Goal: Check status: Check status

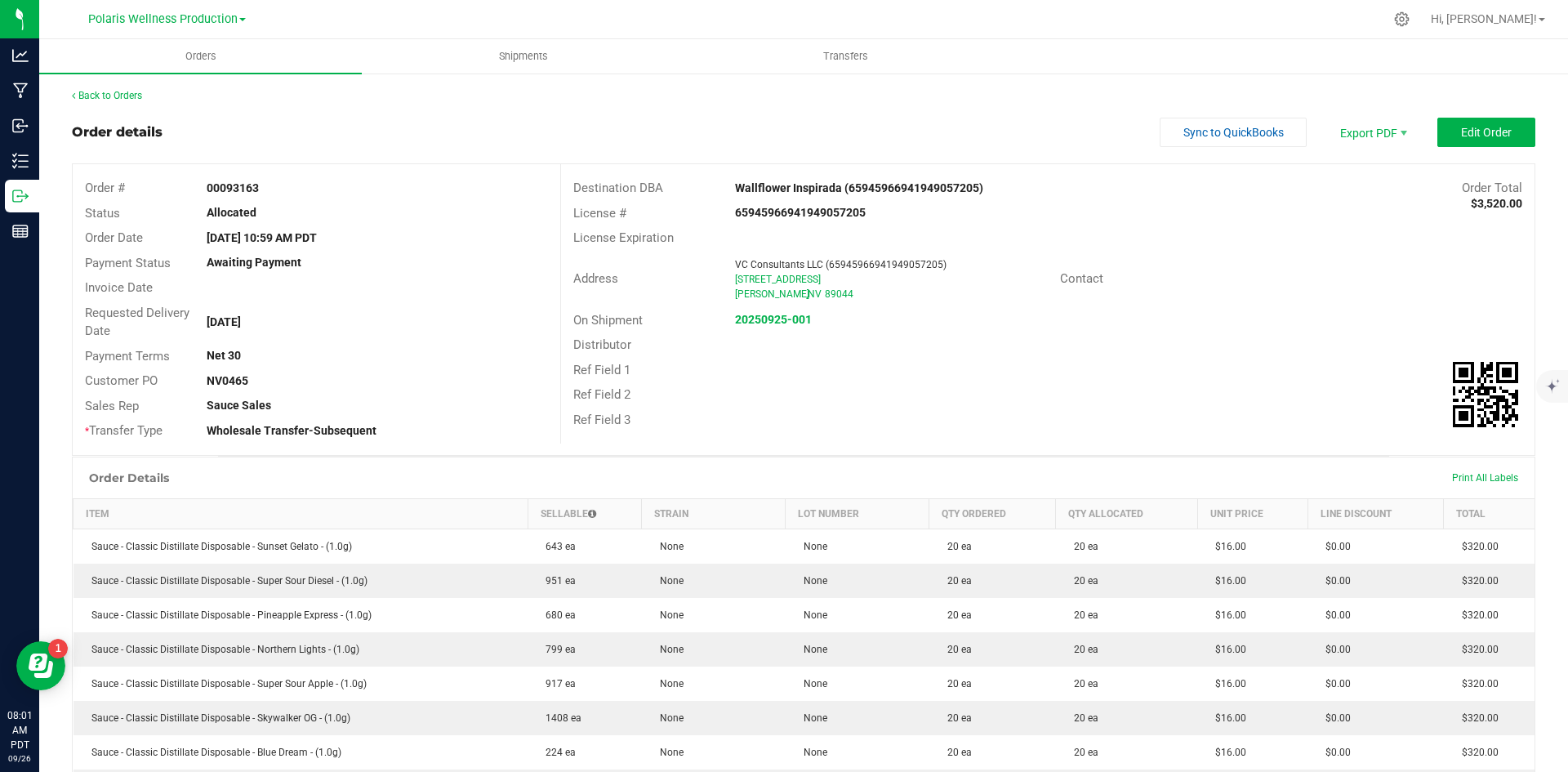
click at [154, 99] on div "Back to Orders" at bounding box center [803, 95] width 1463 height 15
click at [100, 98] on link "Back to Orders" at bounding box center [107, 96] width 70 height 12
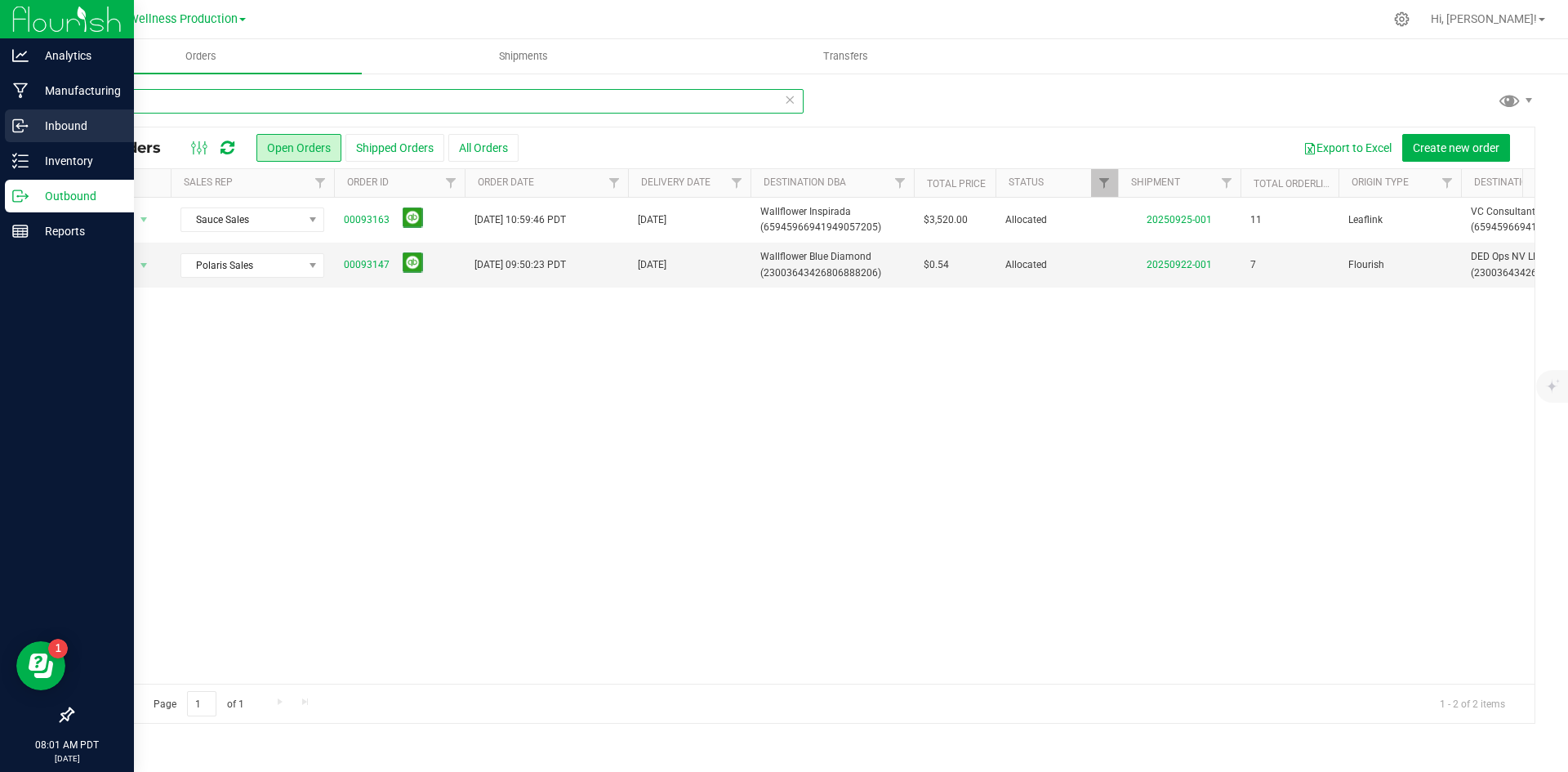
drag, startPoint x: 248, startPoint y: 98, endPoint x: 27, endPoint y: 115, distance: 221.7
click at [27, 115] on div "Analytics Manufacturing Inbound Inventory Outbound Reports 08:01 AM PDT [DATE] …" at bounding box center [784, 386] width 1568 height 772
type input "mint"
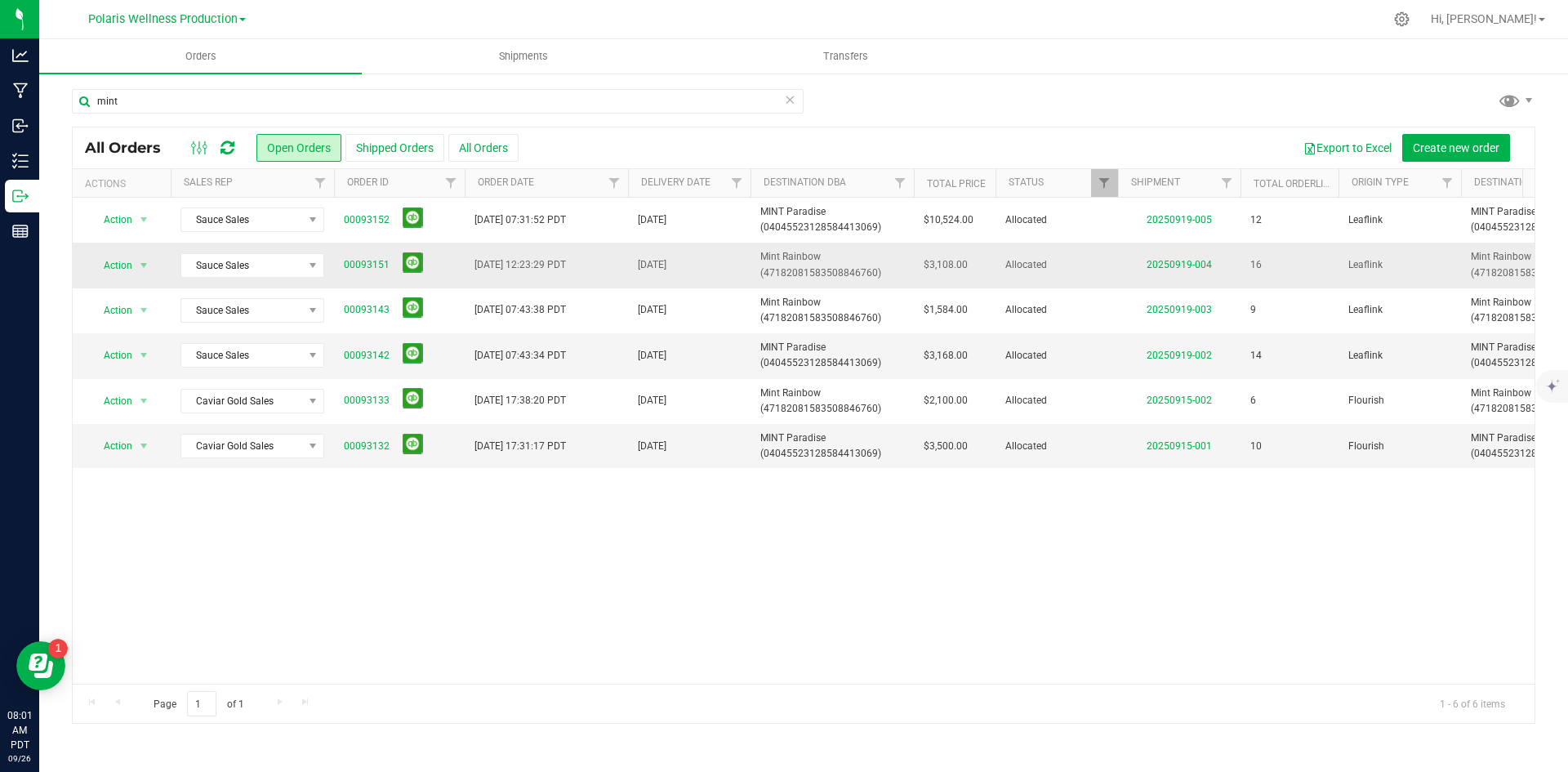
click at [379, 256] on span "00093151" at bounding box center [400, 265] width 111 height 25
click at [348, 264] on link "00093151" at bounding box center [366, 265] width 46 height 16
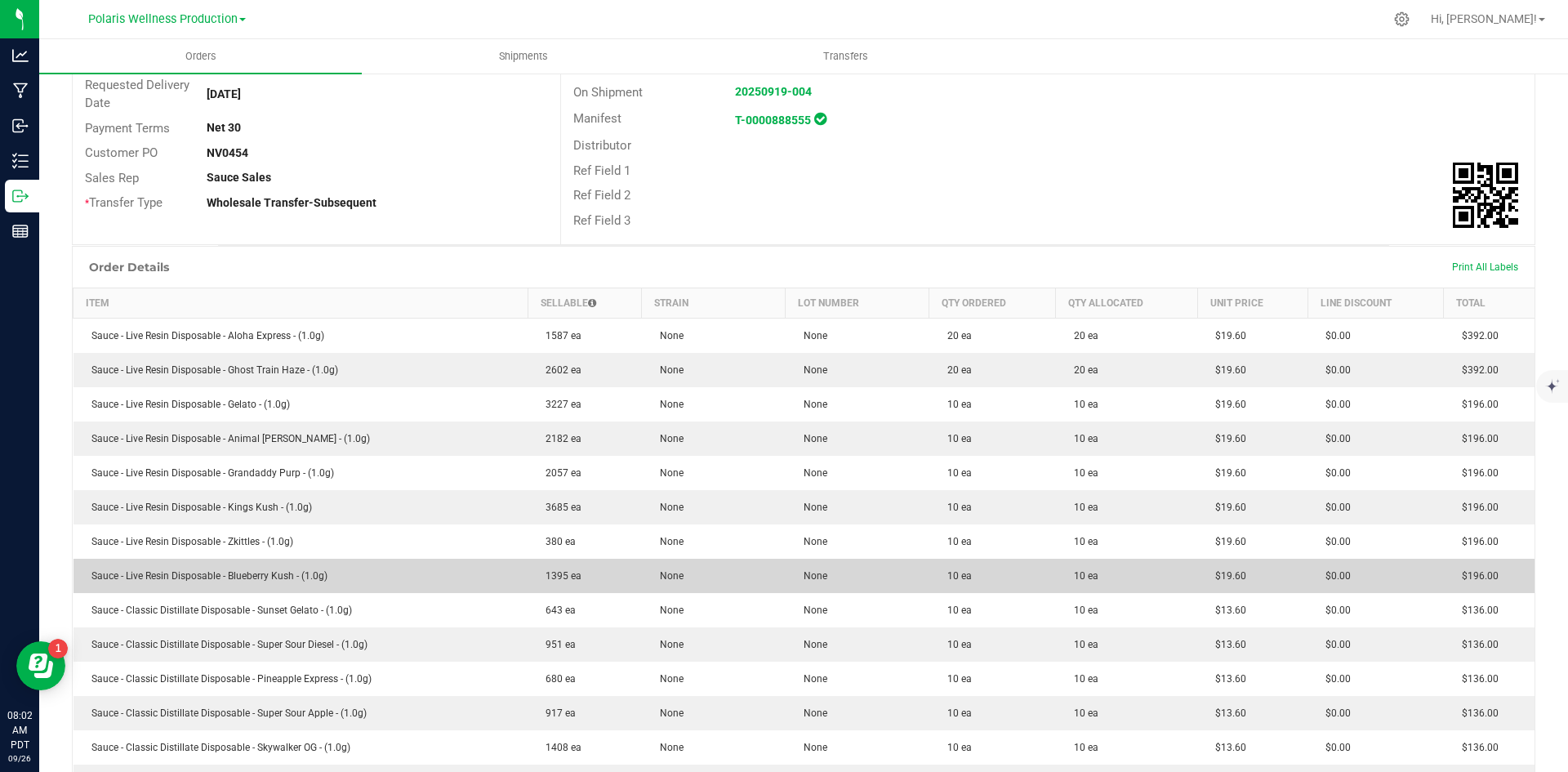
scroll to position [571, 0]
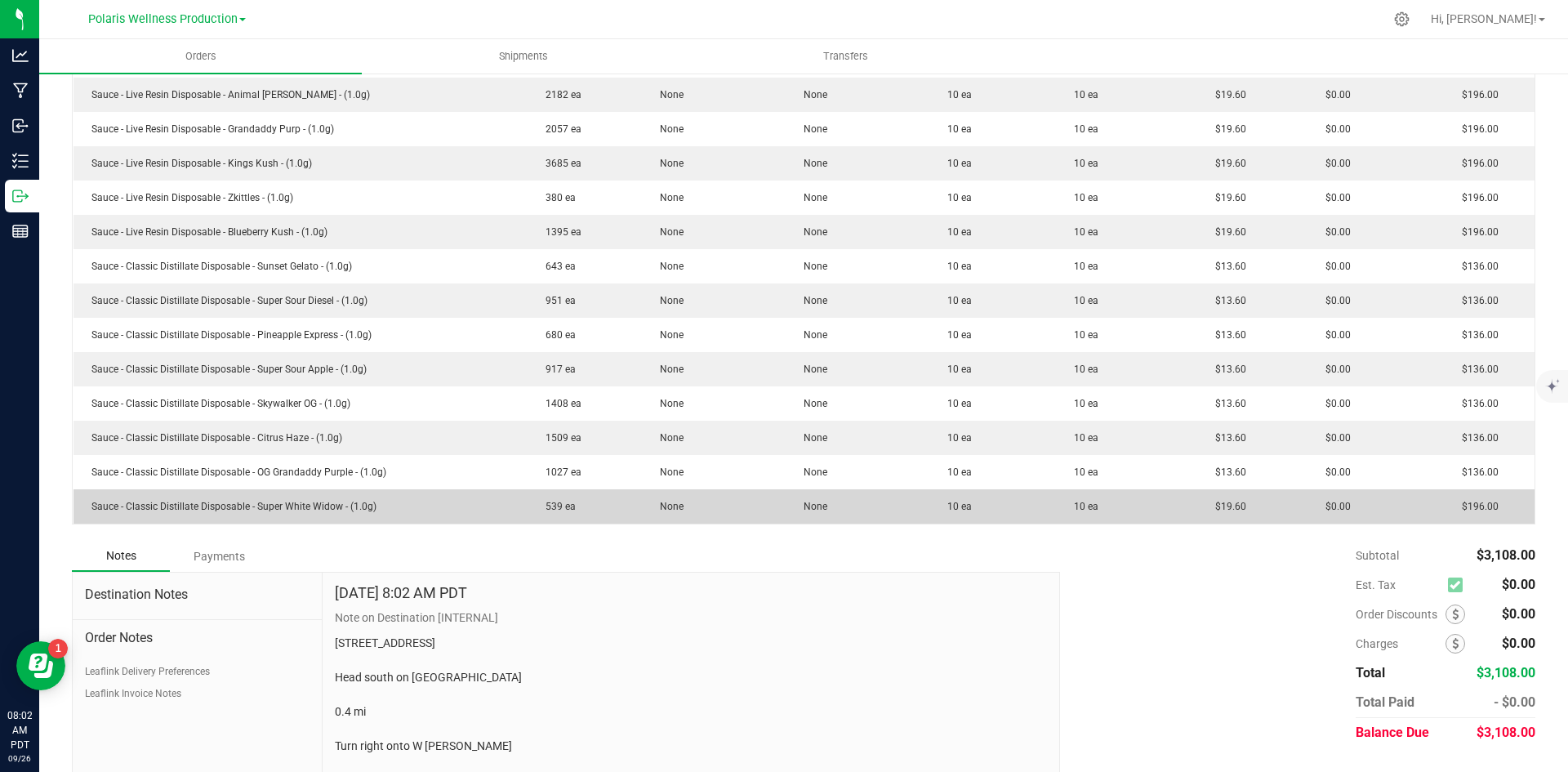
click at [1204, 499] on td "$19.60" at bounding box center [1251, 506] width 110 height 34
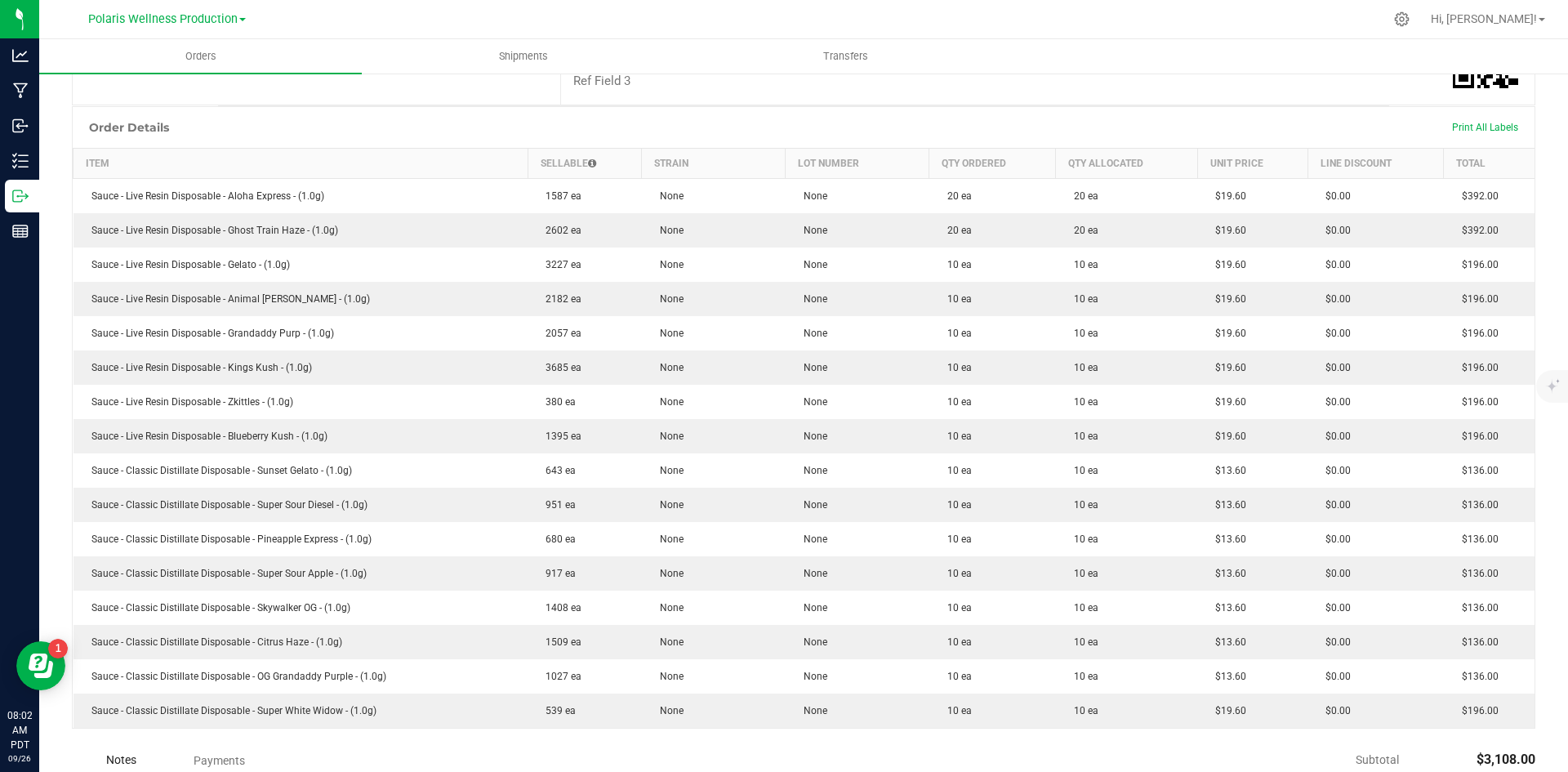
scroll to position [0, 0]
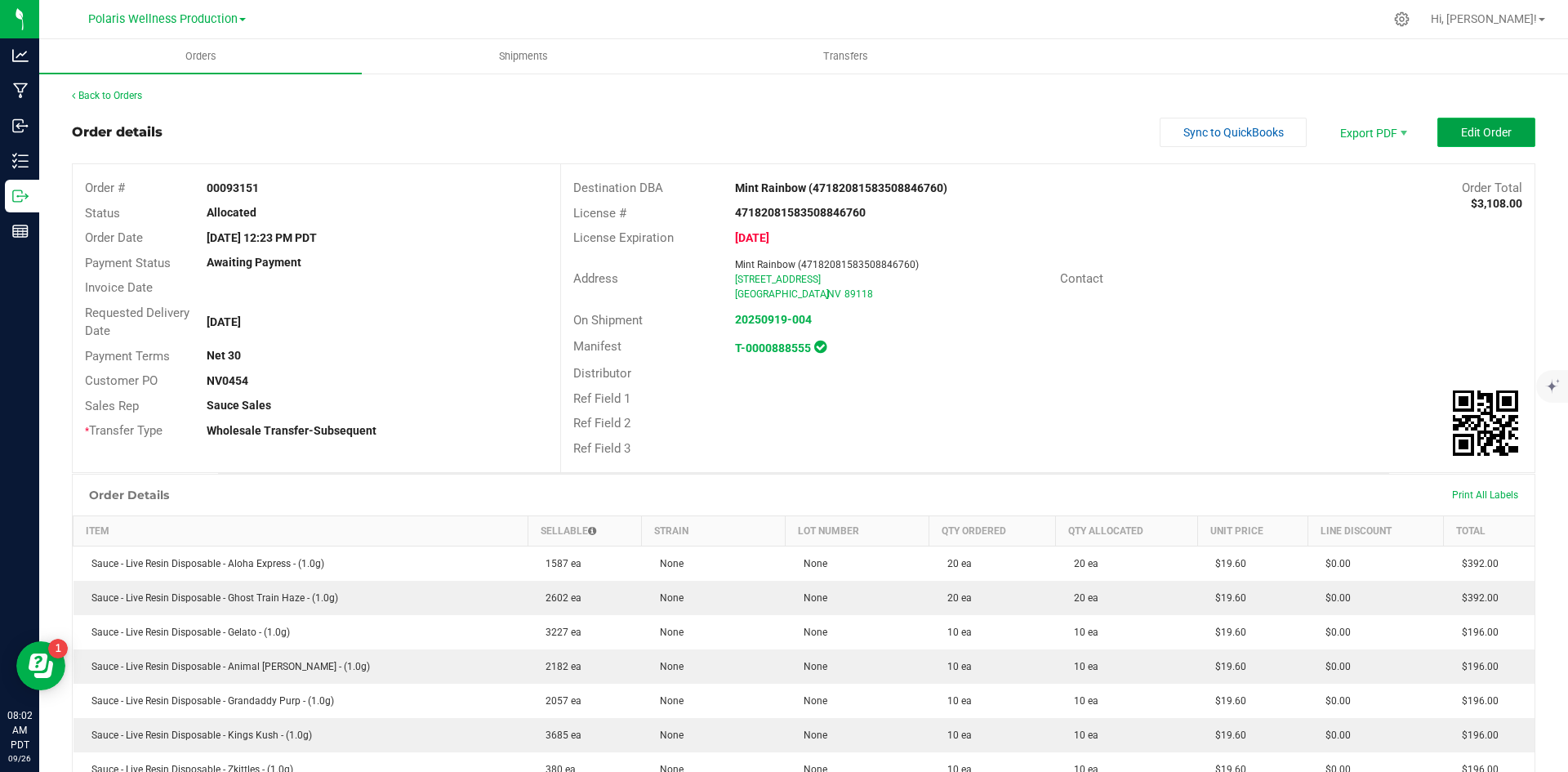
click at [1461, 129] on span "Edit Order" at bounding box center [1486, 132] width 51 height 13
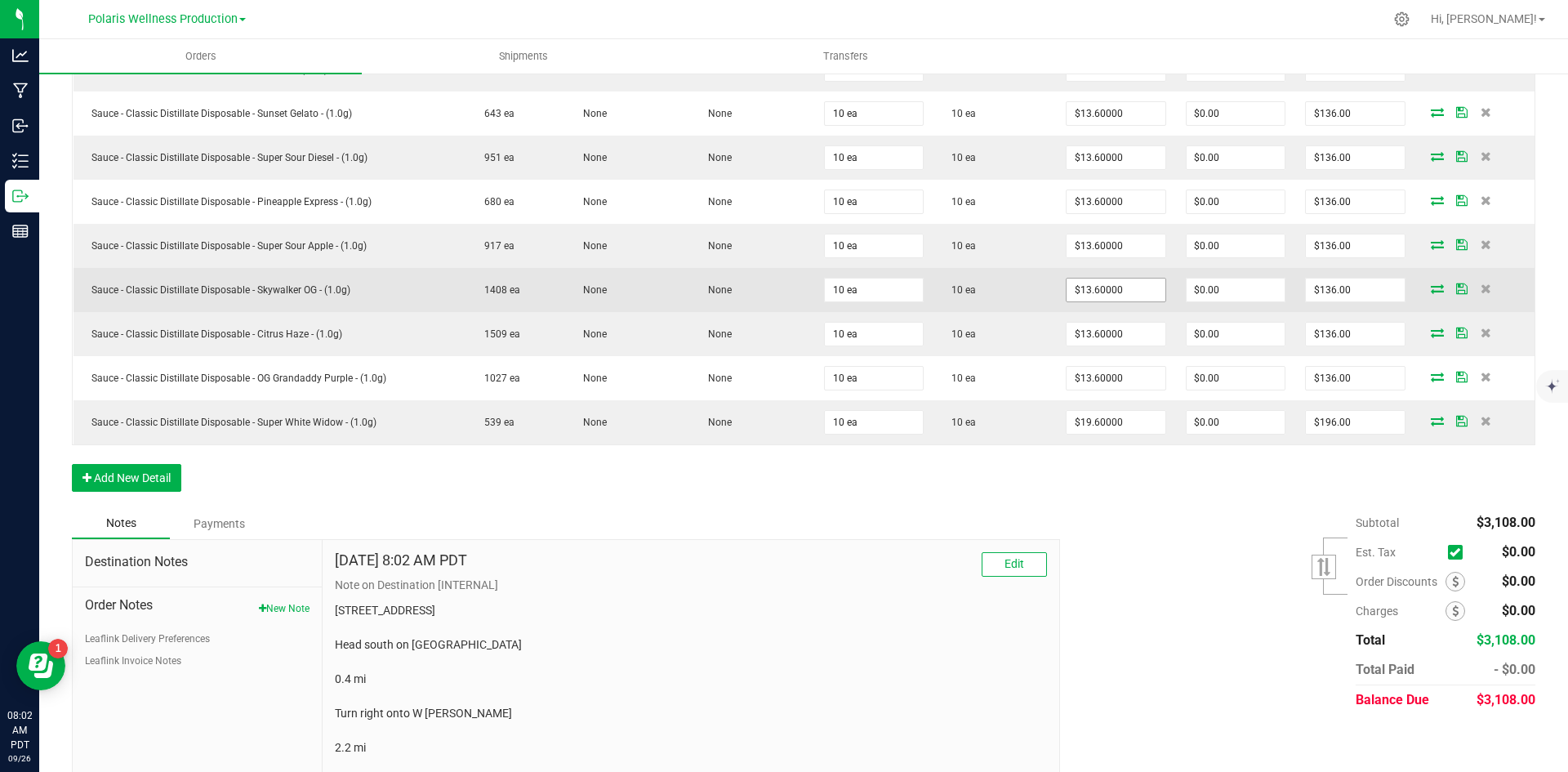
scroll to position [980, 0]
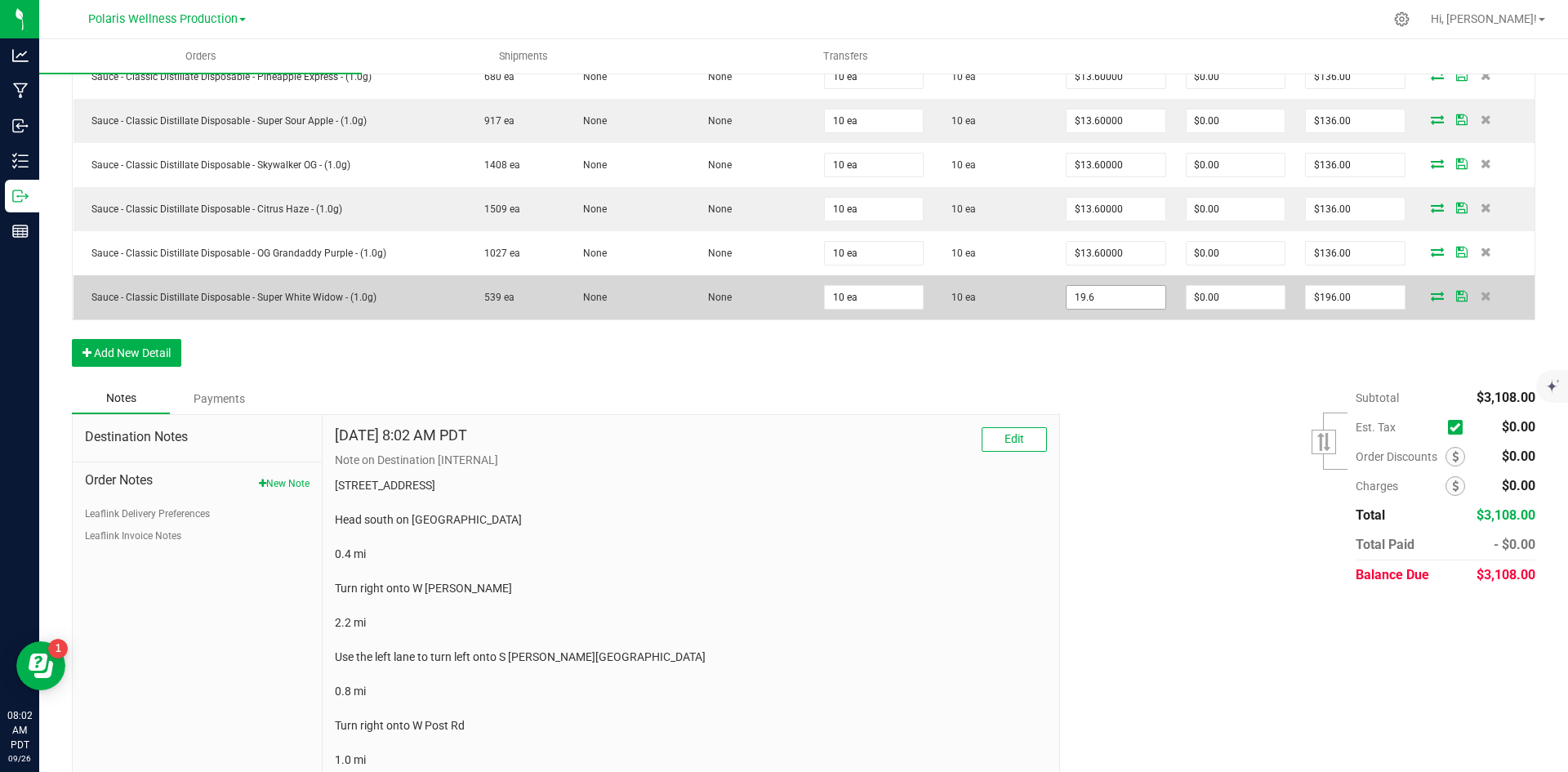
click at [1085, 304] on input "19.6" at bounding box center [1115, 296] width 98 height 22
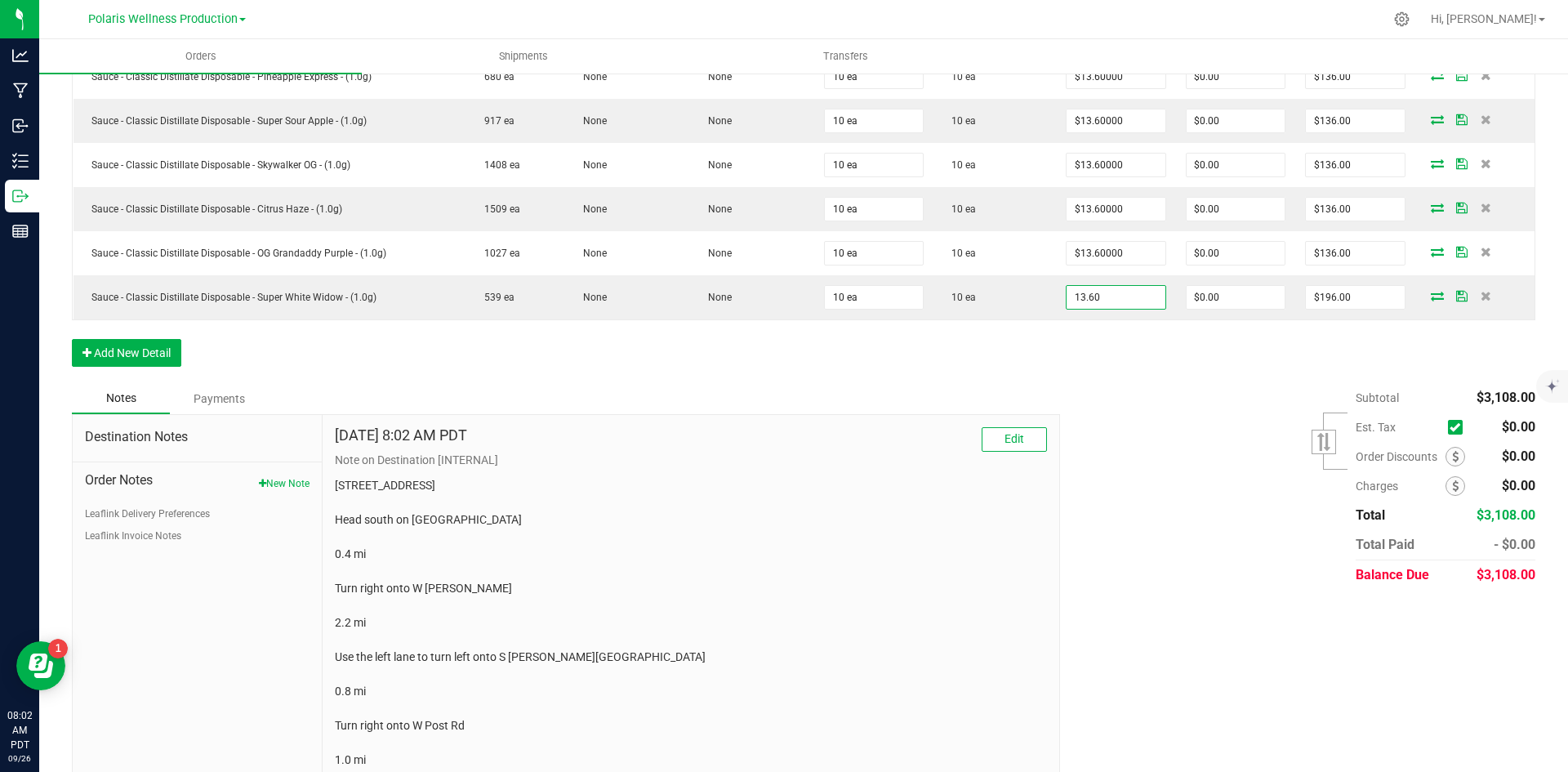
type input "$13.60000"
type input "$136.00"
click at [1172, 437] on div "Subtotal $3,108.00 Est. Tax" at bounding box center [1291, 486] width 487 height 207
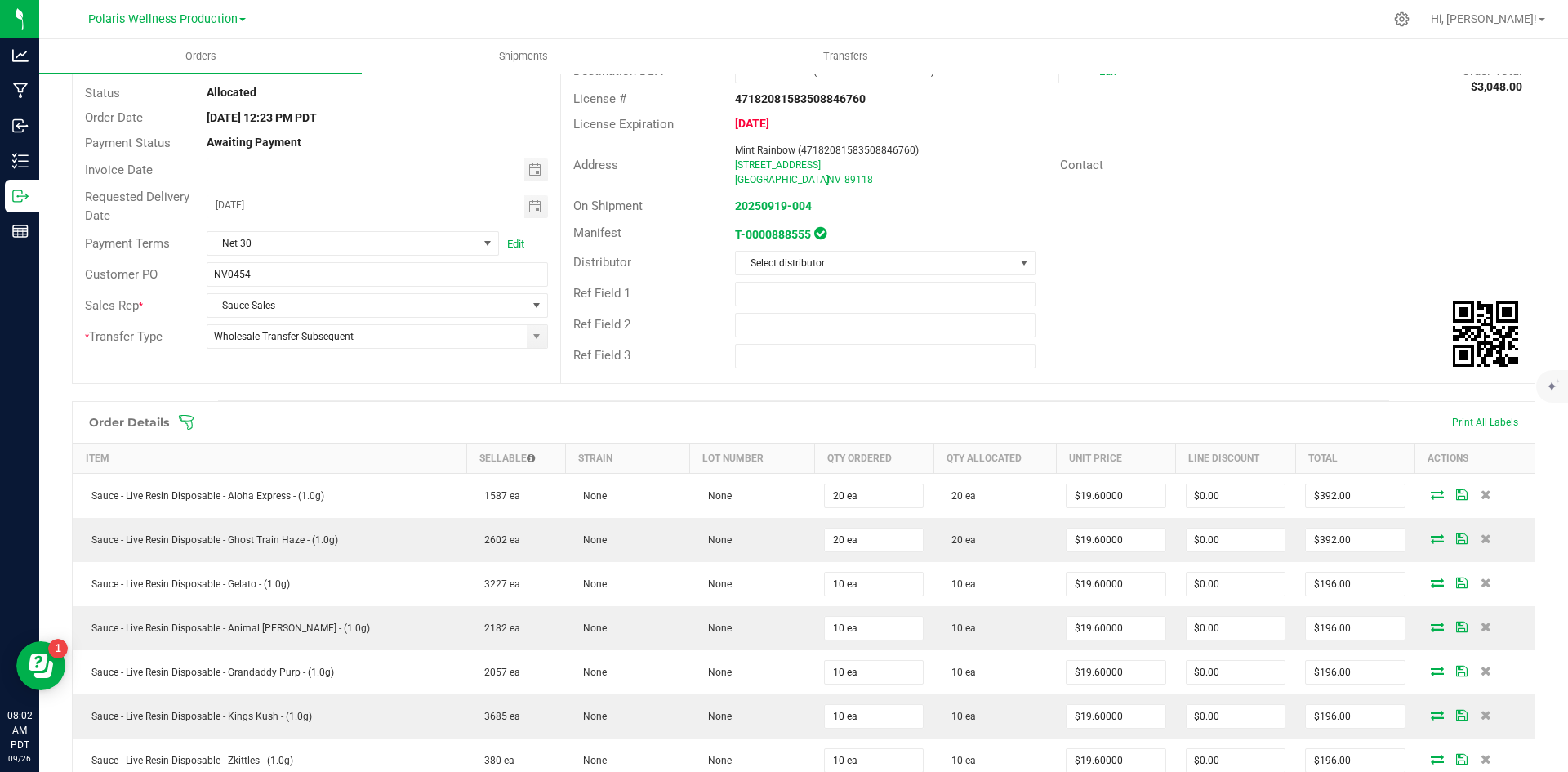
scroll to position [0, 0]
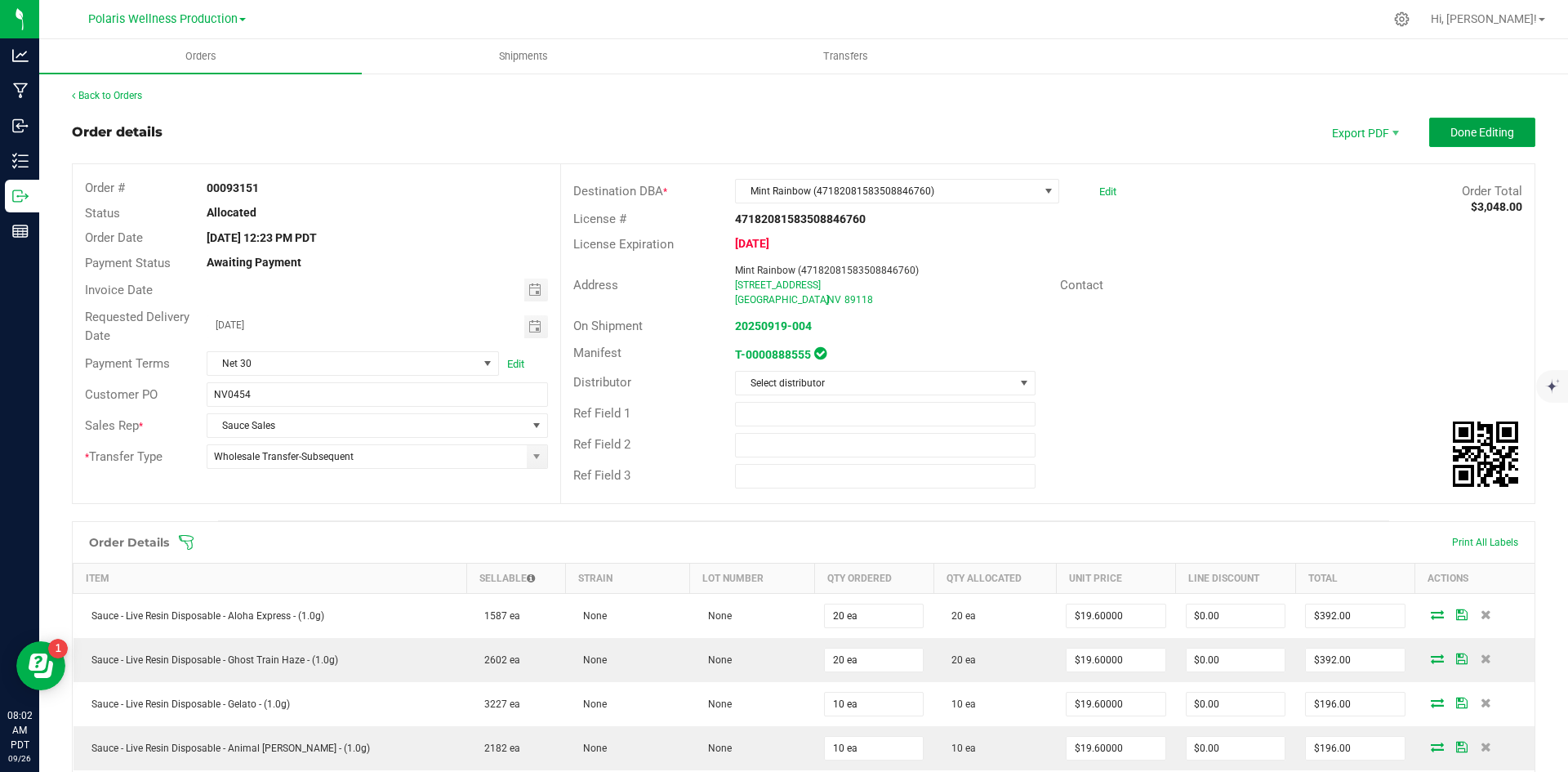
drag, startPoint x: 1495, startPoint y: 137, endPoint x: 1360, endPoint y: 136, distance: 135.0
click at [1494, 136] on span "Done Editing" at bounding box center [1481, 132] width 63 height 13
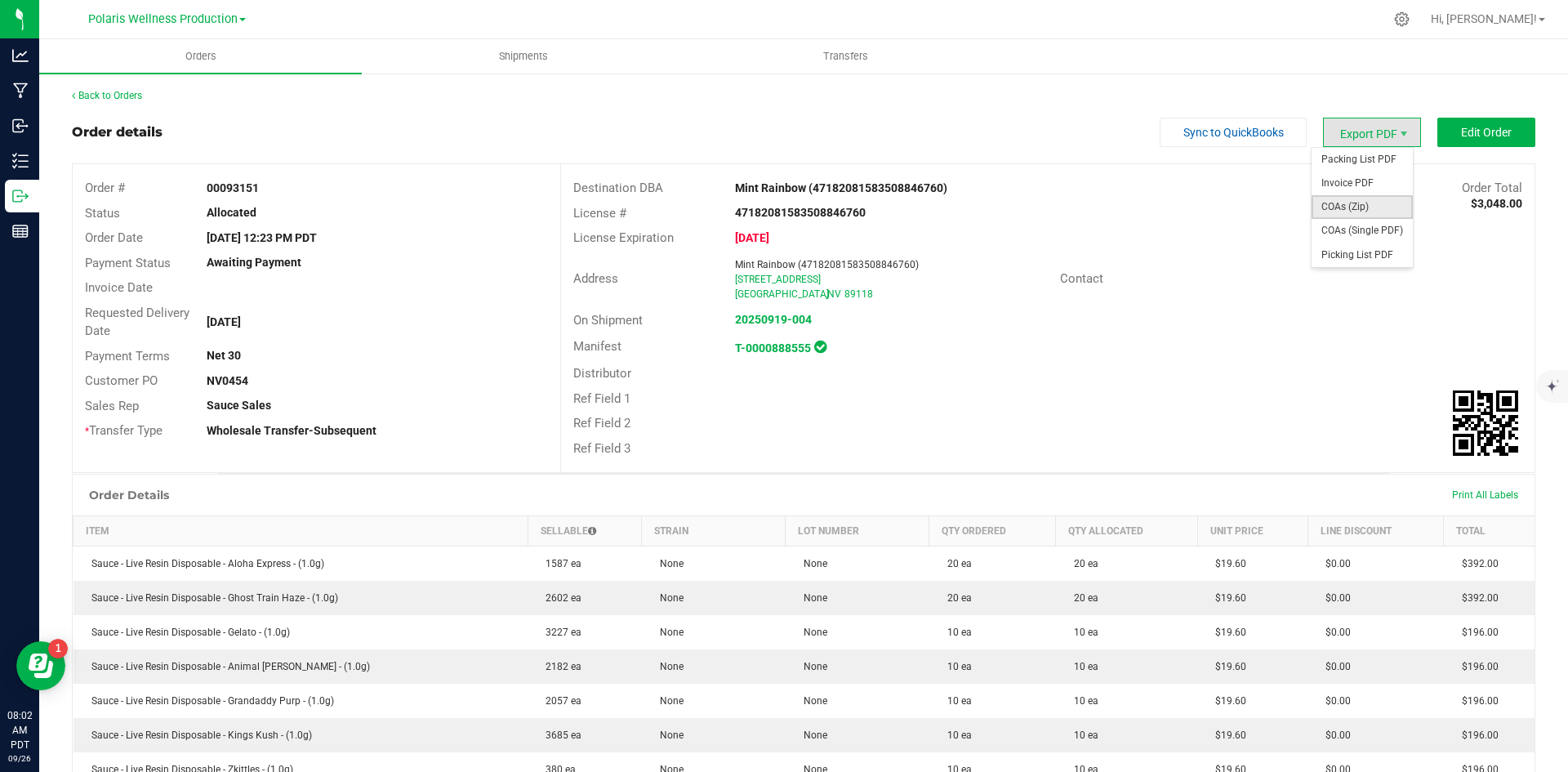
click at [1357, 195] on span "COAs (Zip)" at bounding box center [1361, 207] width 101 height 23
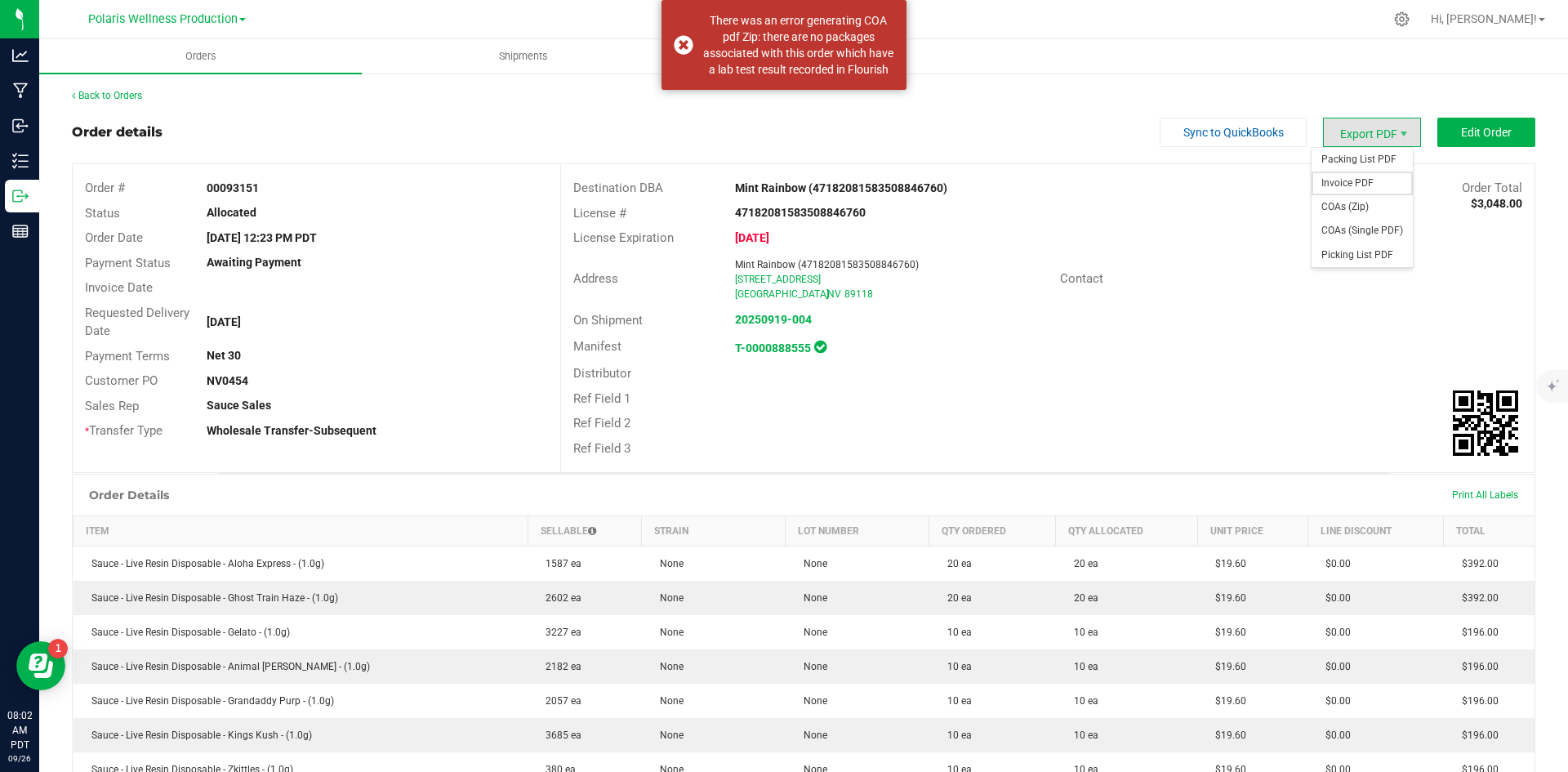
click at [1362, 175] on span "Invoice PDF" at bounding box center [1361, 183] width 101 height 23
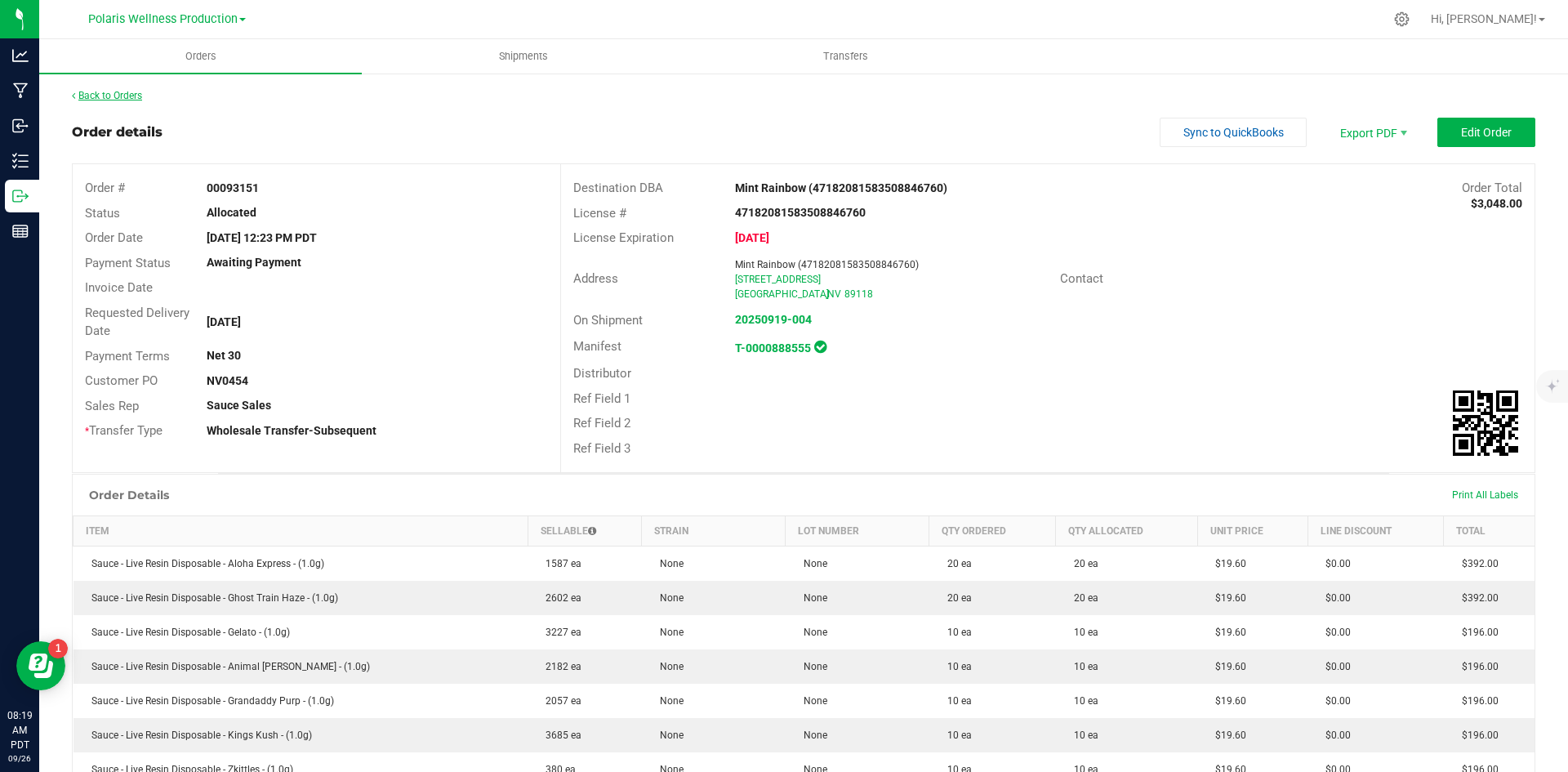
click at [134, 98] on link "Back to Orders" at bounding box center [107, 96] width 70 height 12
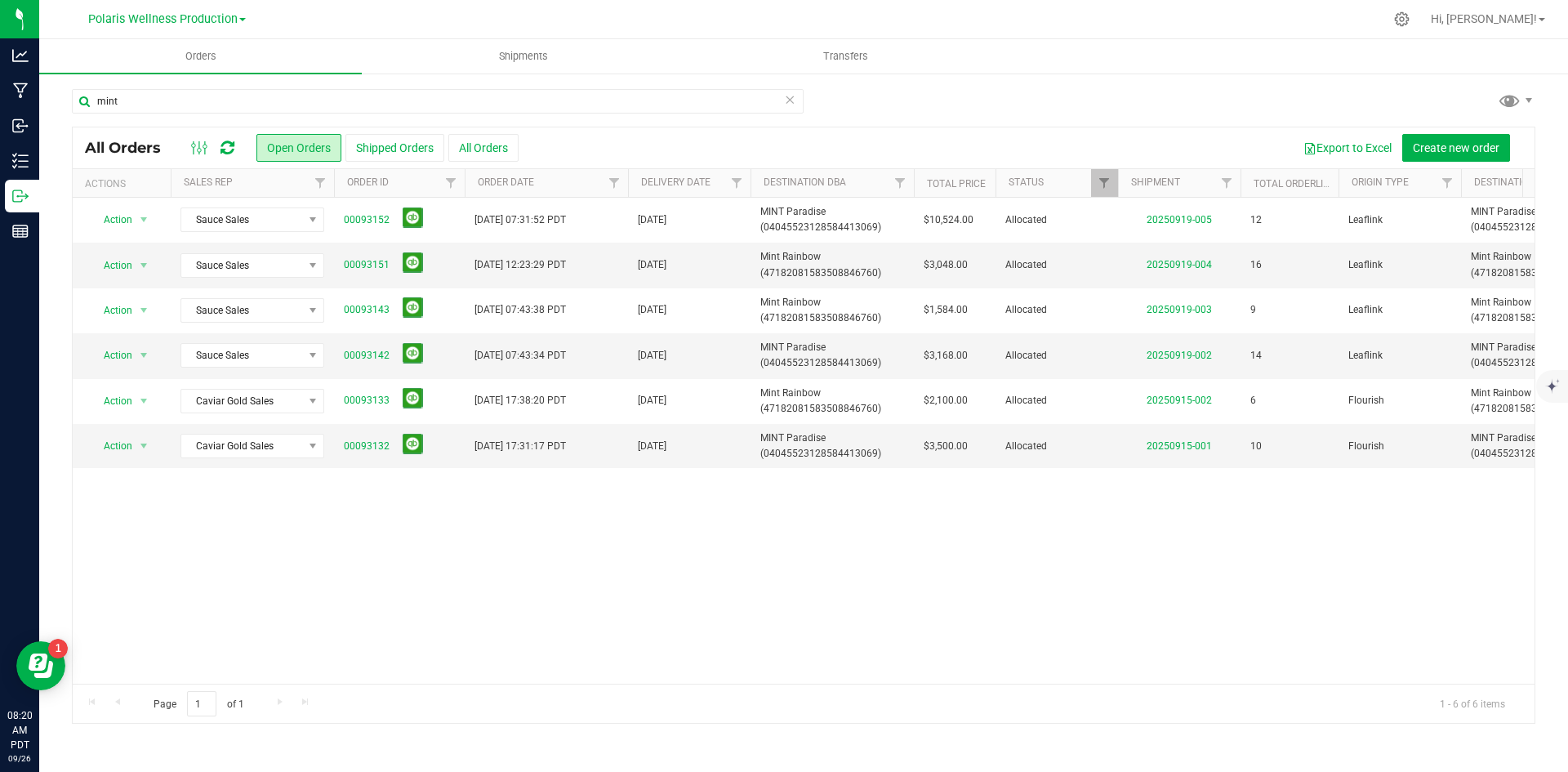
click at [779, 571] on div "Action Action Cancel order Clone order Edit order Mark as fully paid Order audi…" at bounding box center [804, 441] width 1462 height 485
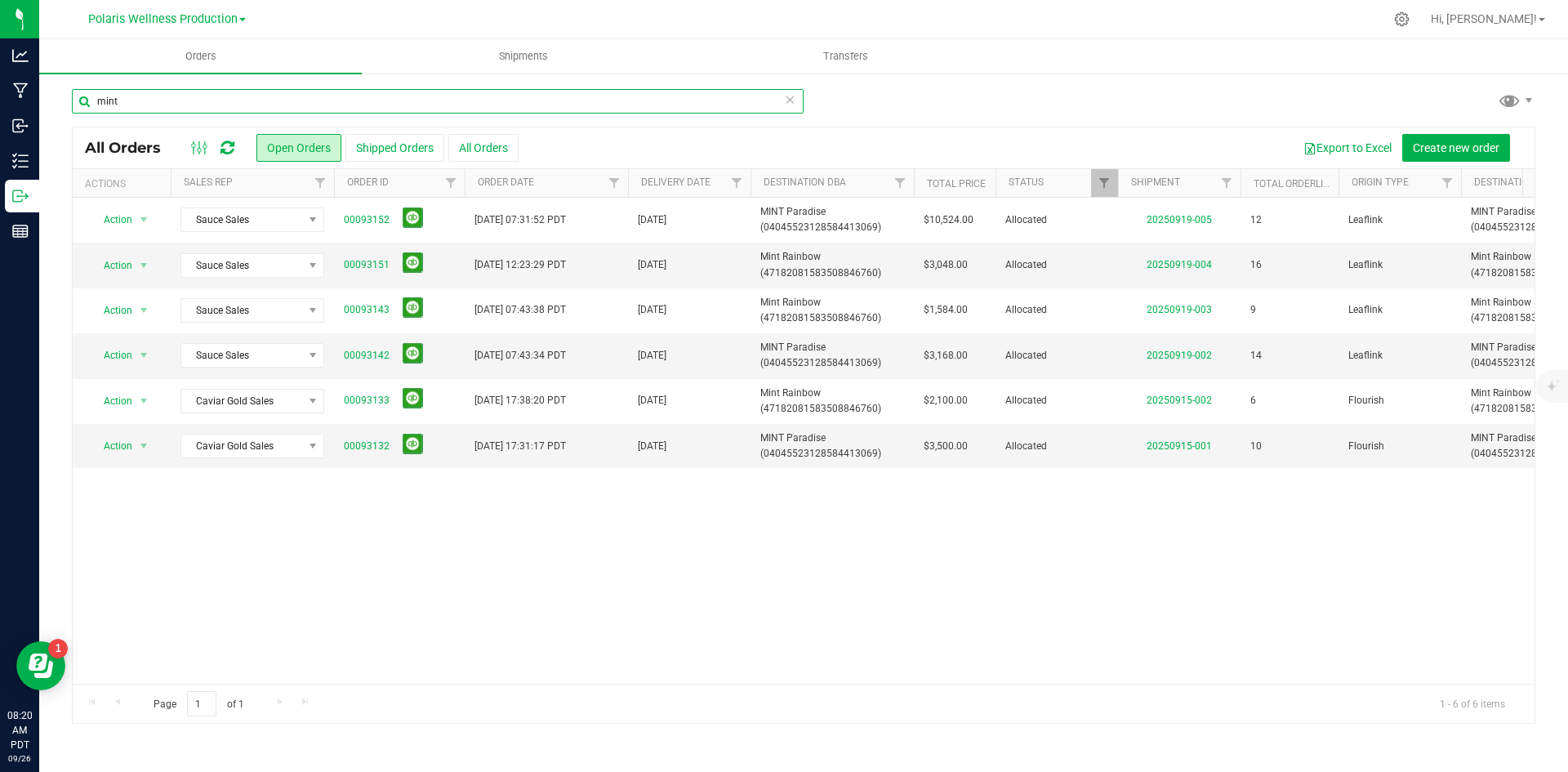
drag, startPoint x: 138, startPoint y: 100, endPoint x: -106, endPoint y: 98, distance: 244.0
click at [0, 98] on html "Analytics Manufacturing Inbound Inventory Outbound Reports 08:20 AM PDT [DATE] …" at bounding box center [784, 386] width 1568 height 772
type input "nuwu"
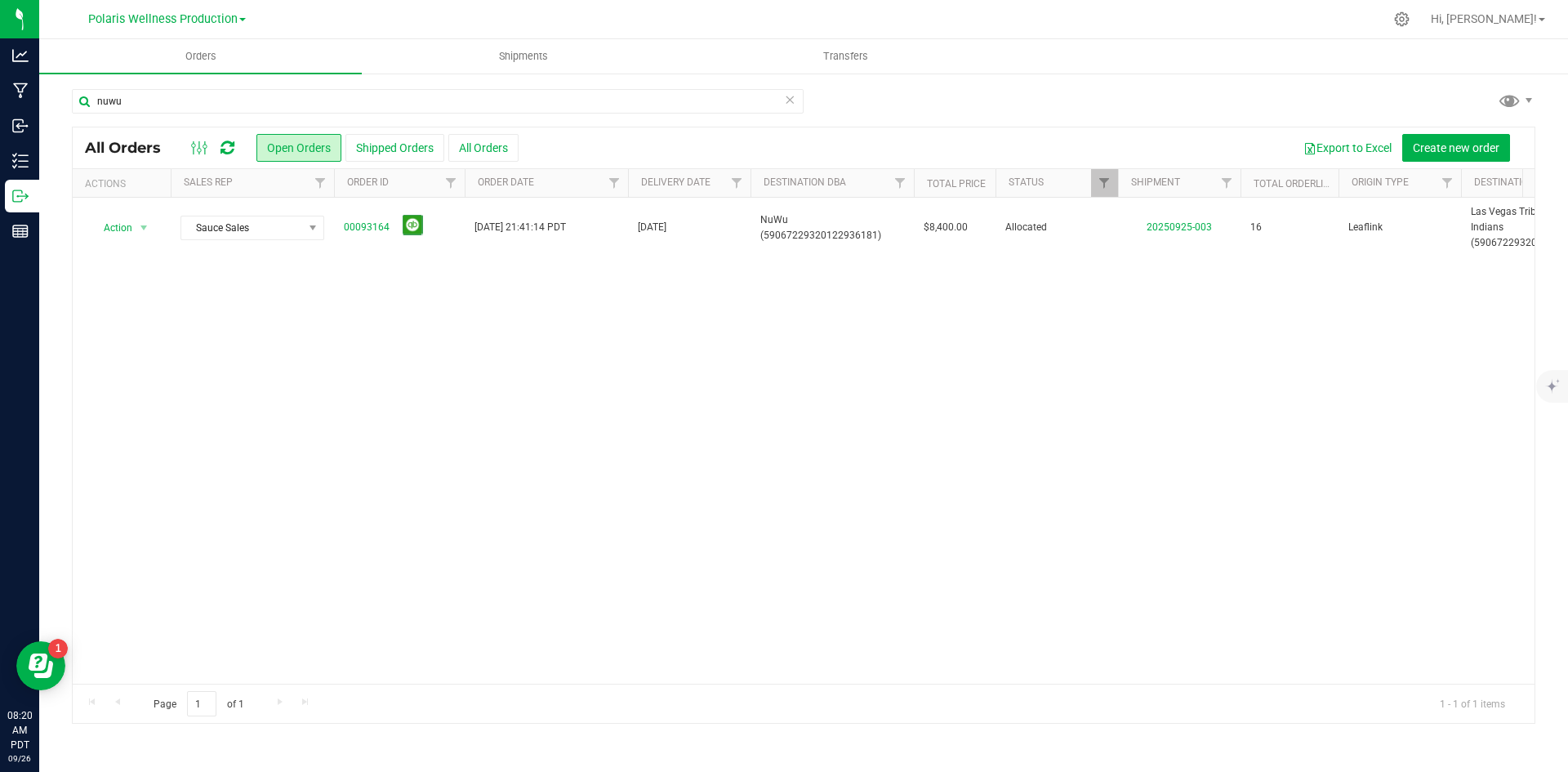
click at [1129, 432] on div "Action Action Cancel order Clone order Edit order Mark as fully paid Order audi…" at bounding box center [804, 441] width 1462 height 485
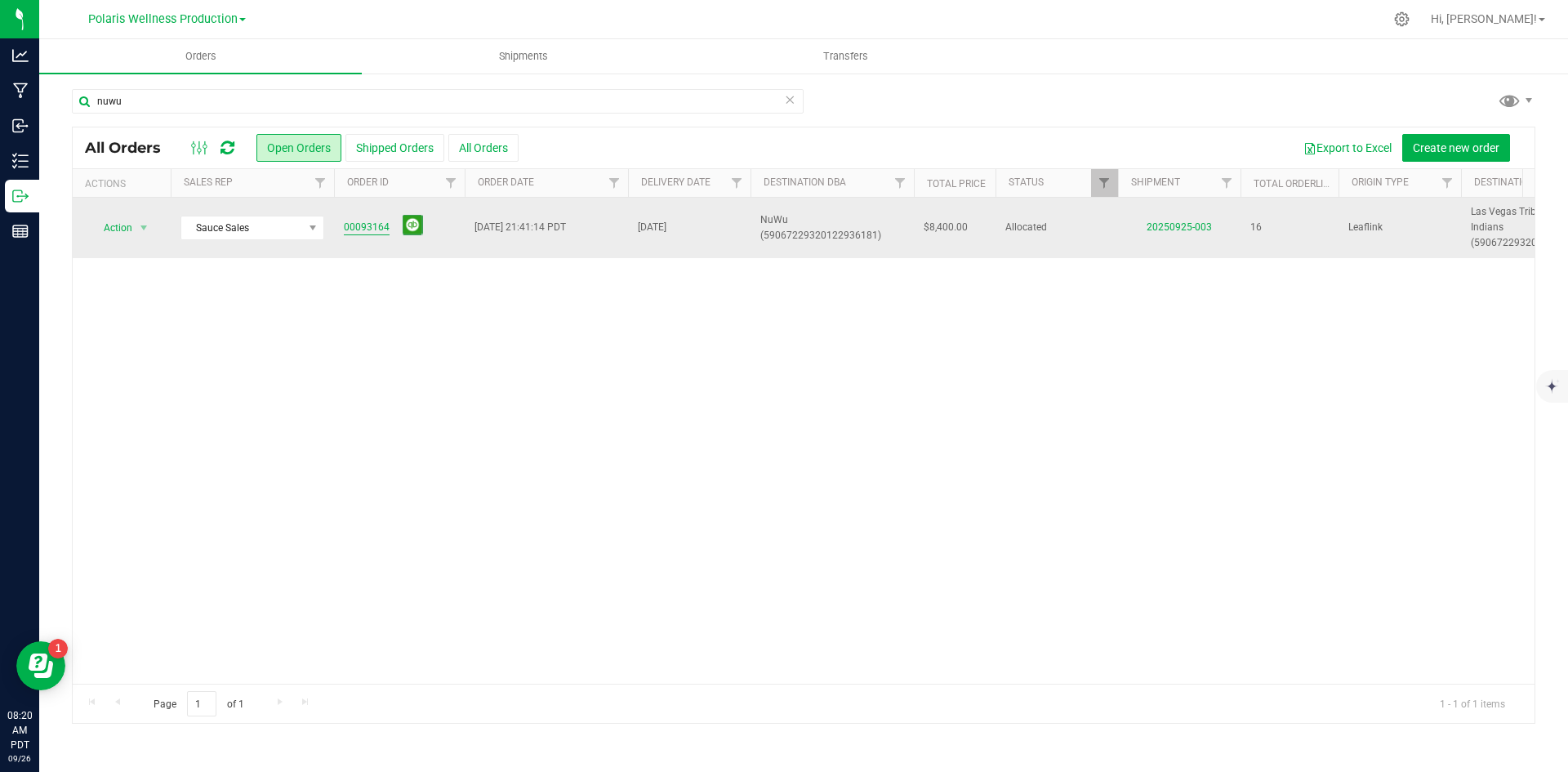
click at [375, 234] on link "00093164" at bounding box center [366, 227] width 46 height 16
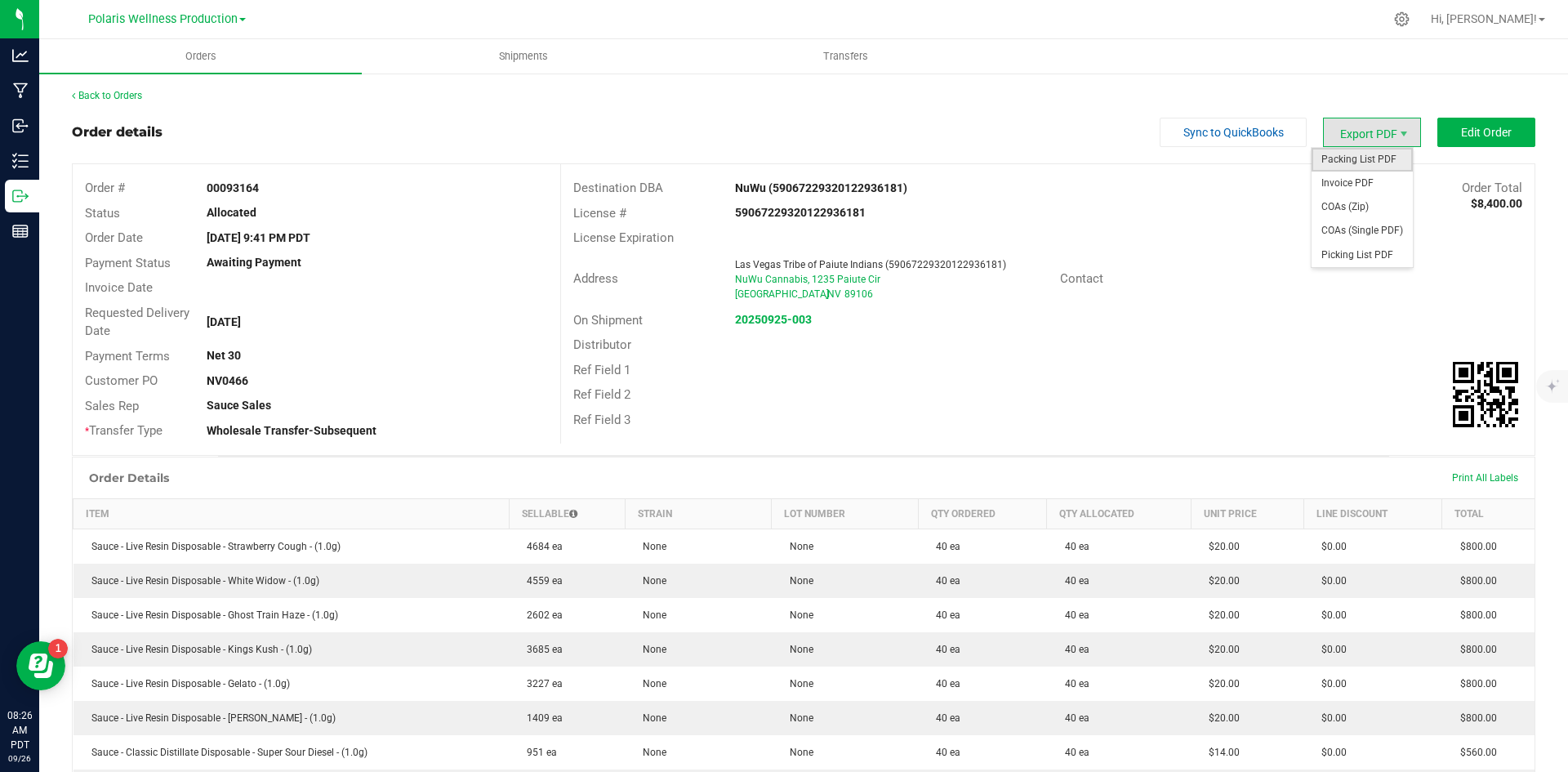
click at [1351, 157] on span "Packing List PDF" at bounding box center [1361, 160] width 101 height 23
click at [1344, 159] on span "Packing List PDF" at bounding box center [1361, 160] width 101 height 23
click at [1369, 188] on span "Invoice PDF" at bounding box center [1361, 183] width 101 height 23
click at [788, 318] on strong "20250925-003" at bounding box center [773, 319] width 77 height 13
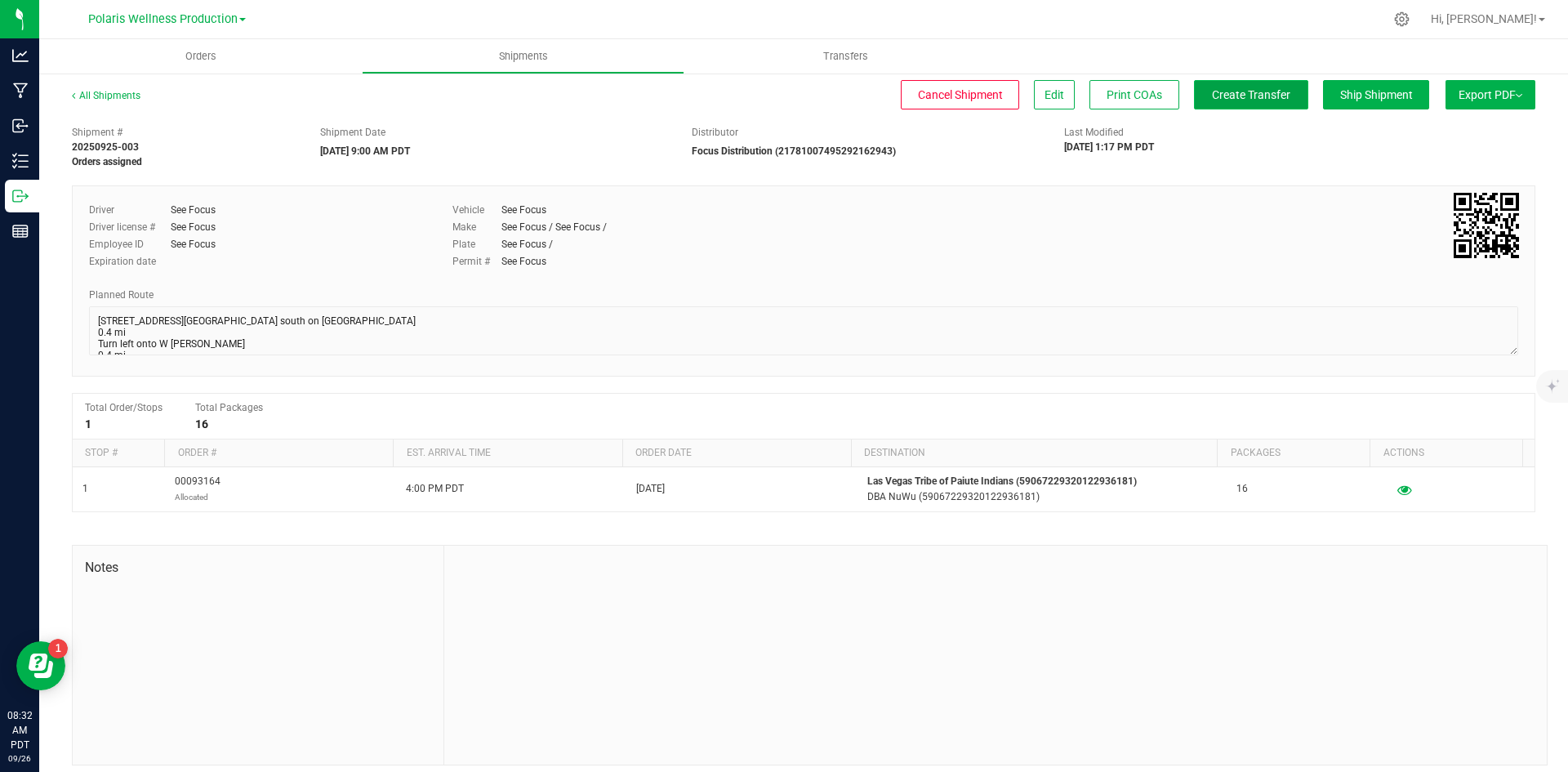
click at [1229, 105] on button "Create Transfer" at bounding box center [1250, 95] width 114 height 29
click at [187, 58] on span "Orders" at bounding box center [201, 56] width 75 height 15
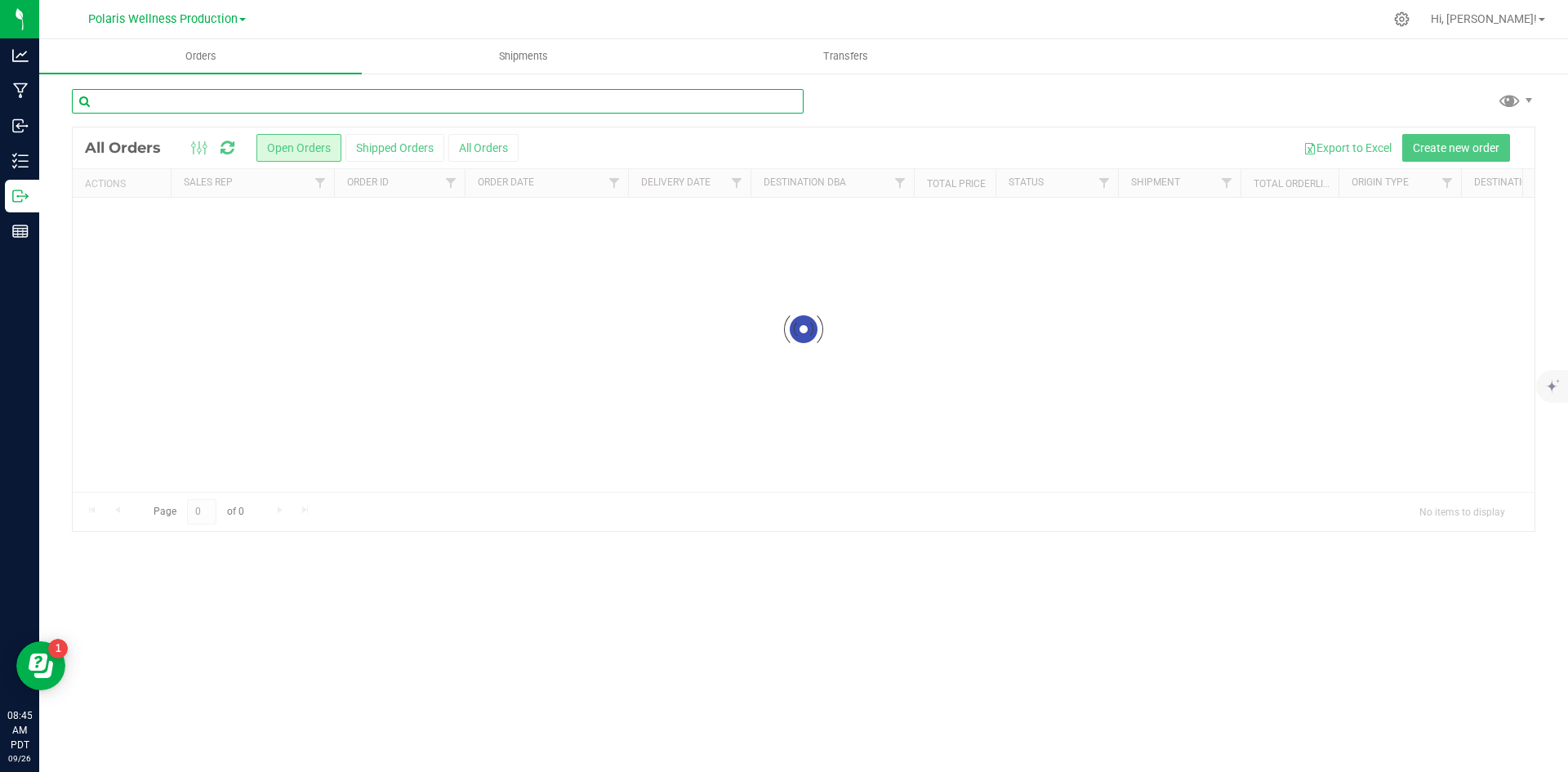
click at [217, 95] on input "text" at bounding box center [438, 100] width 732 height 24
click at [218, 98] on input "text" at bounding box center [438, 100] width 732 height 24
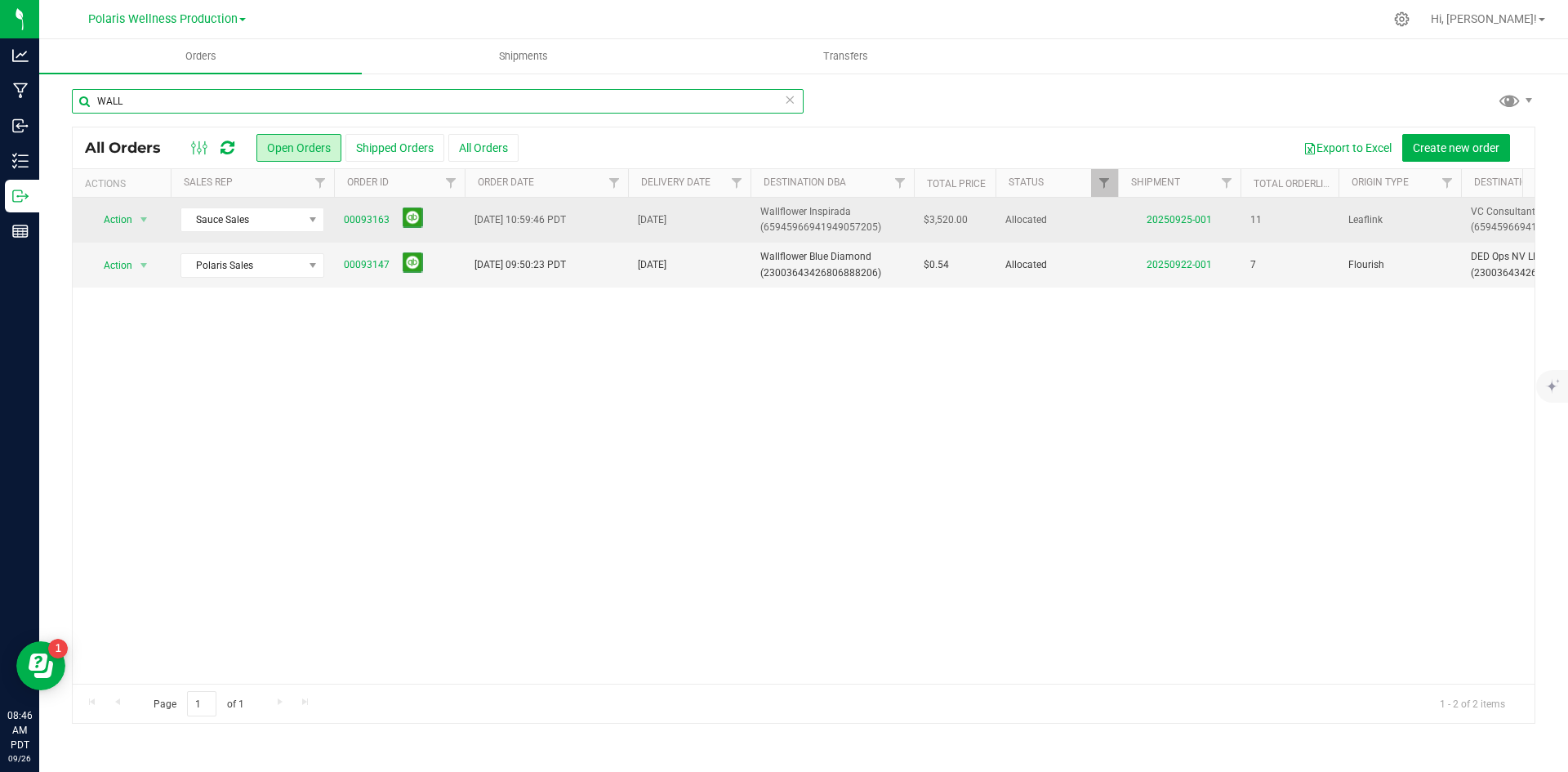
type input "WALL"
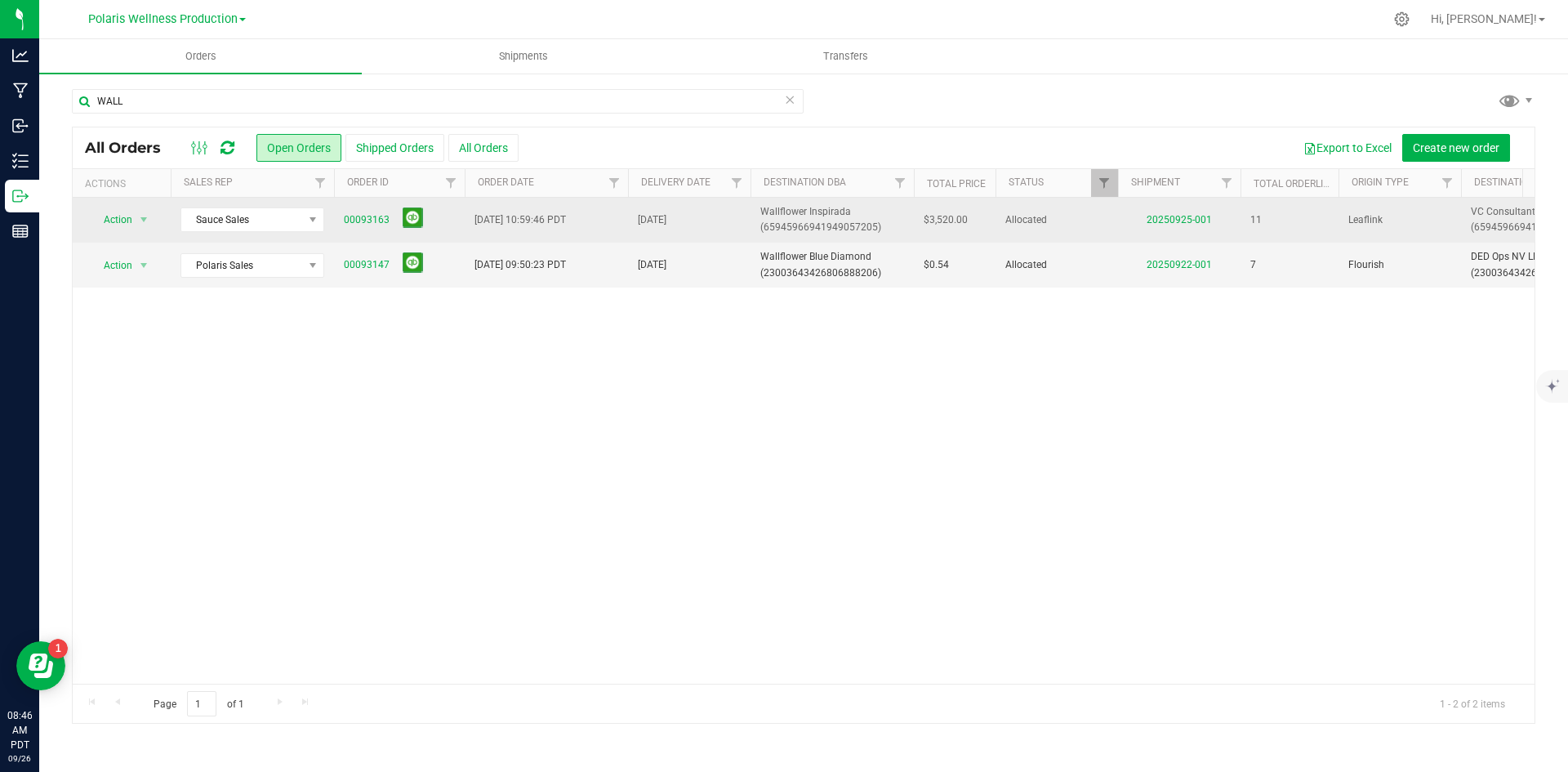
click at [384, 231] on span "00093163" at bounding box center [400, 220] width 111 height 25
click at [384, 225] on link "00093163" at bounding box center [366, 220] width 46 height 16
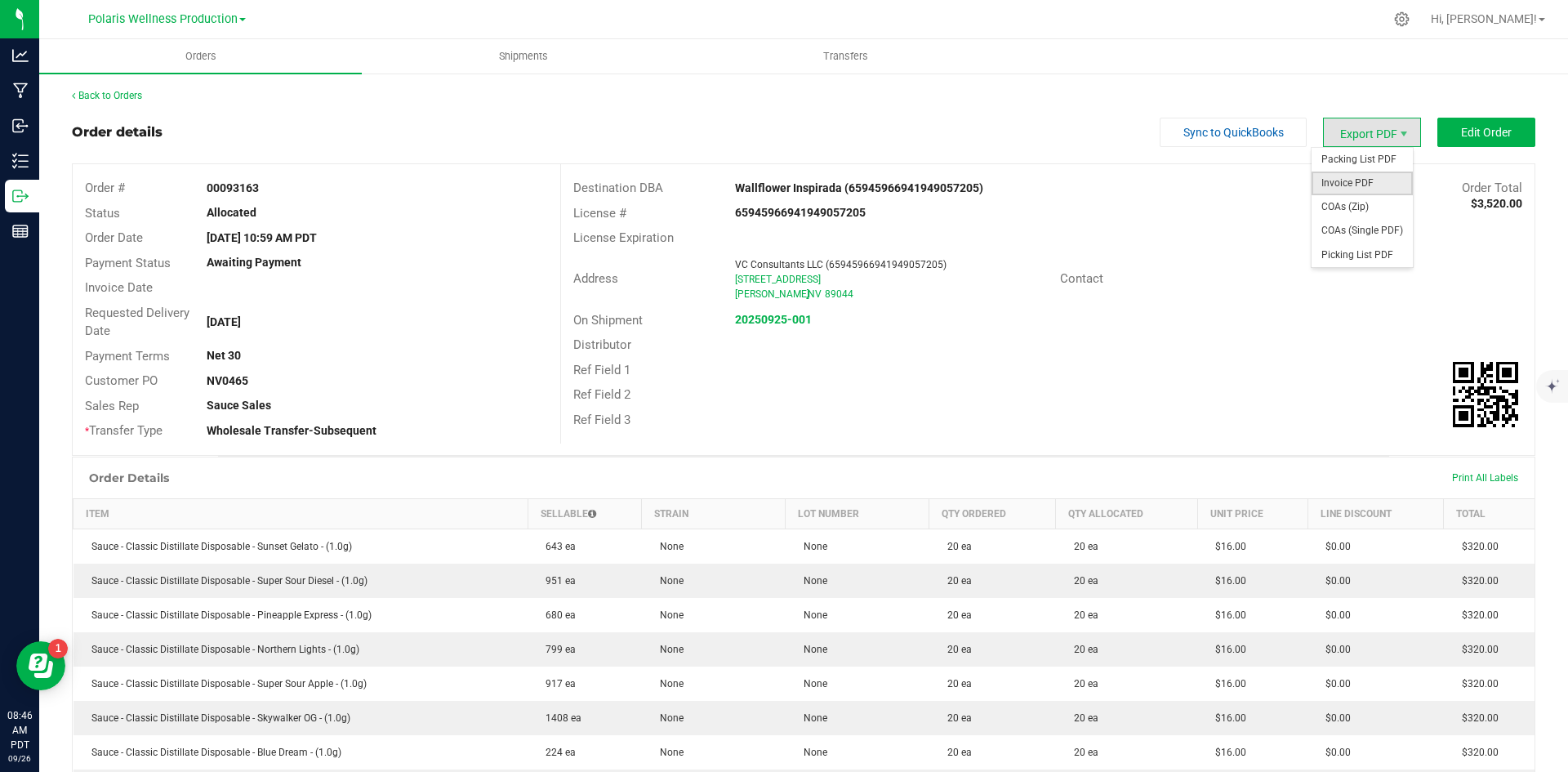
click at [1366, 183] on span "Invoice PDF" at bounding box center [1361, 183] width 101 height 23
drag, startPoint x: 1367, startPoint y: 162, endPoint x: 1351, endPoint y: 199, distance: 40.3
click at [1367, 162] on span "Packing List PDF" at bounding box center [1361, 160] width 101 height 23
click at [790, 317] on strong "20250925-001" at bounding box center [773, 319] width 77 height 13
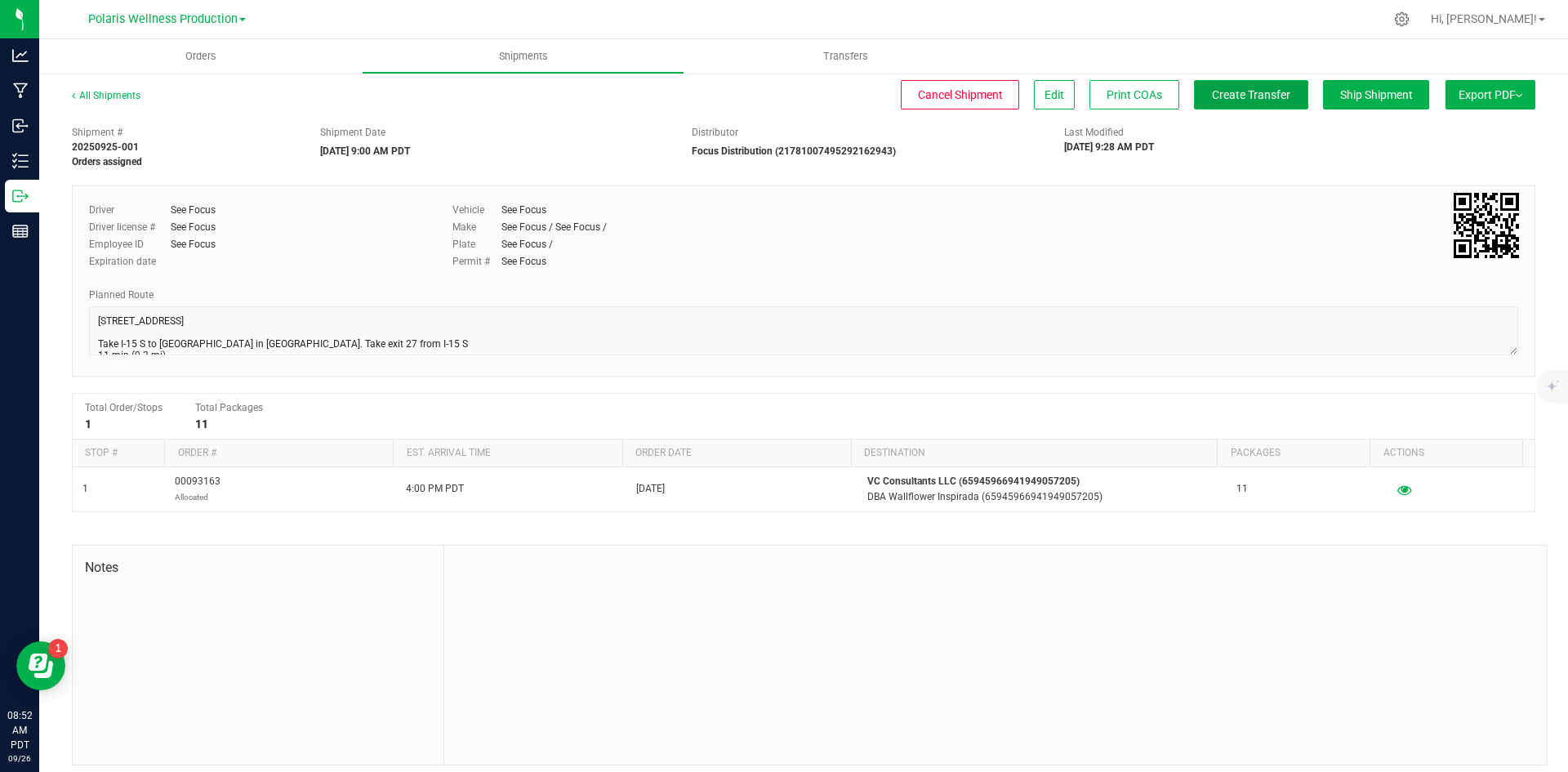
click at [1250, 106] on button "Create Transfer" at bounding box center [1250, 95] width 114 height 29
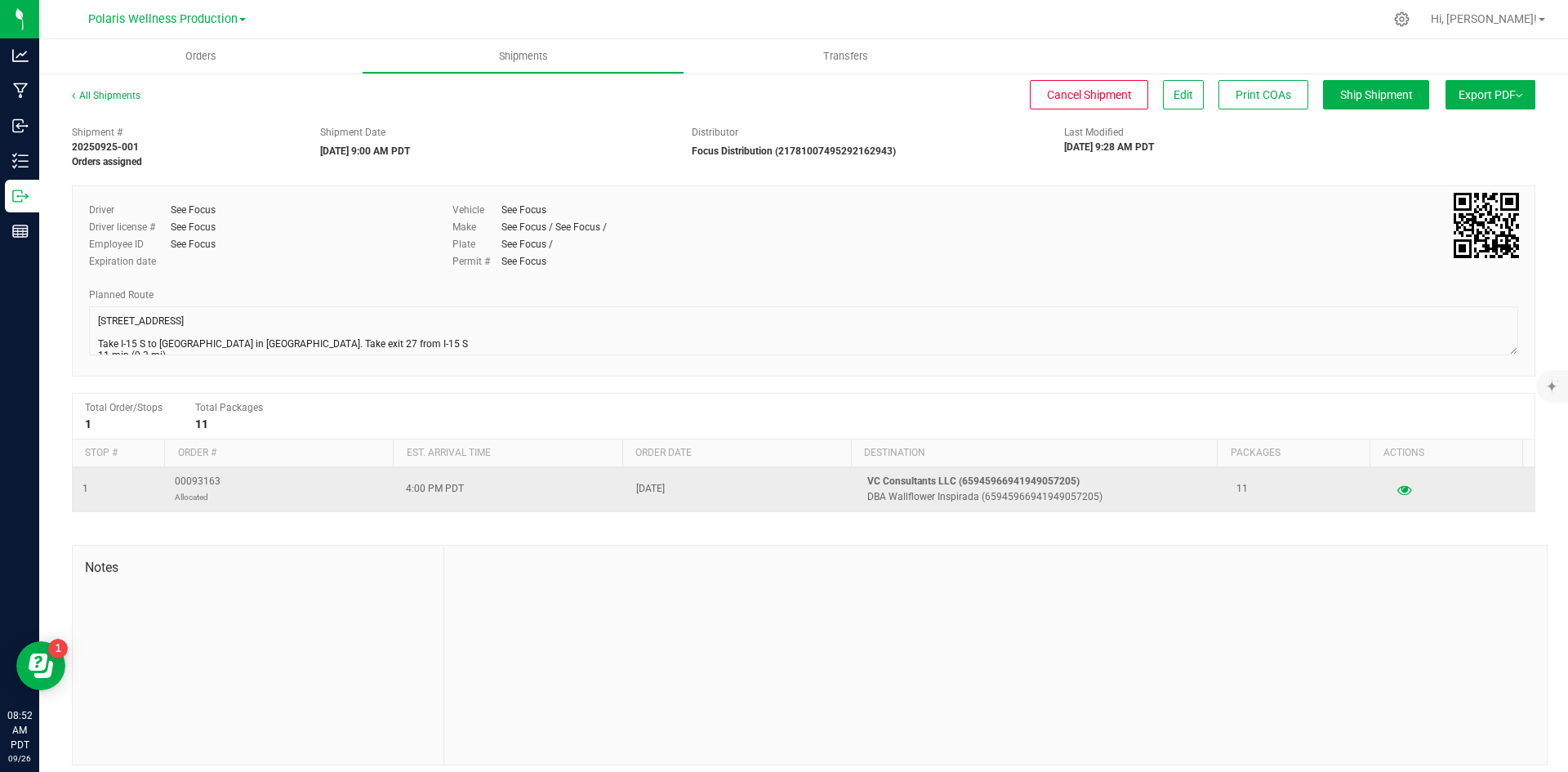
drag, startPoint x: 232, startPoint y: 481, endPoint x: 160, endPoint y: 481, distance: 72.0
click at [160, 481] on tr "1 00093163 Allocated 4:00 PM PDT [DATE] VC Consultants LLC (6594596694194905720…" at bounding box center [804, 488] width 1462 height 44
click at [194, 481] on span "00093163 Allocated" at bounding box center [197, 489] width 46 height 31
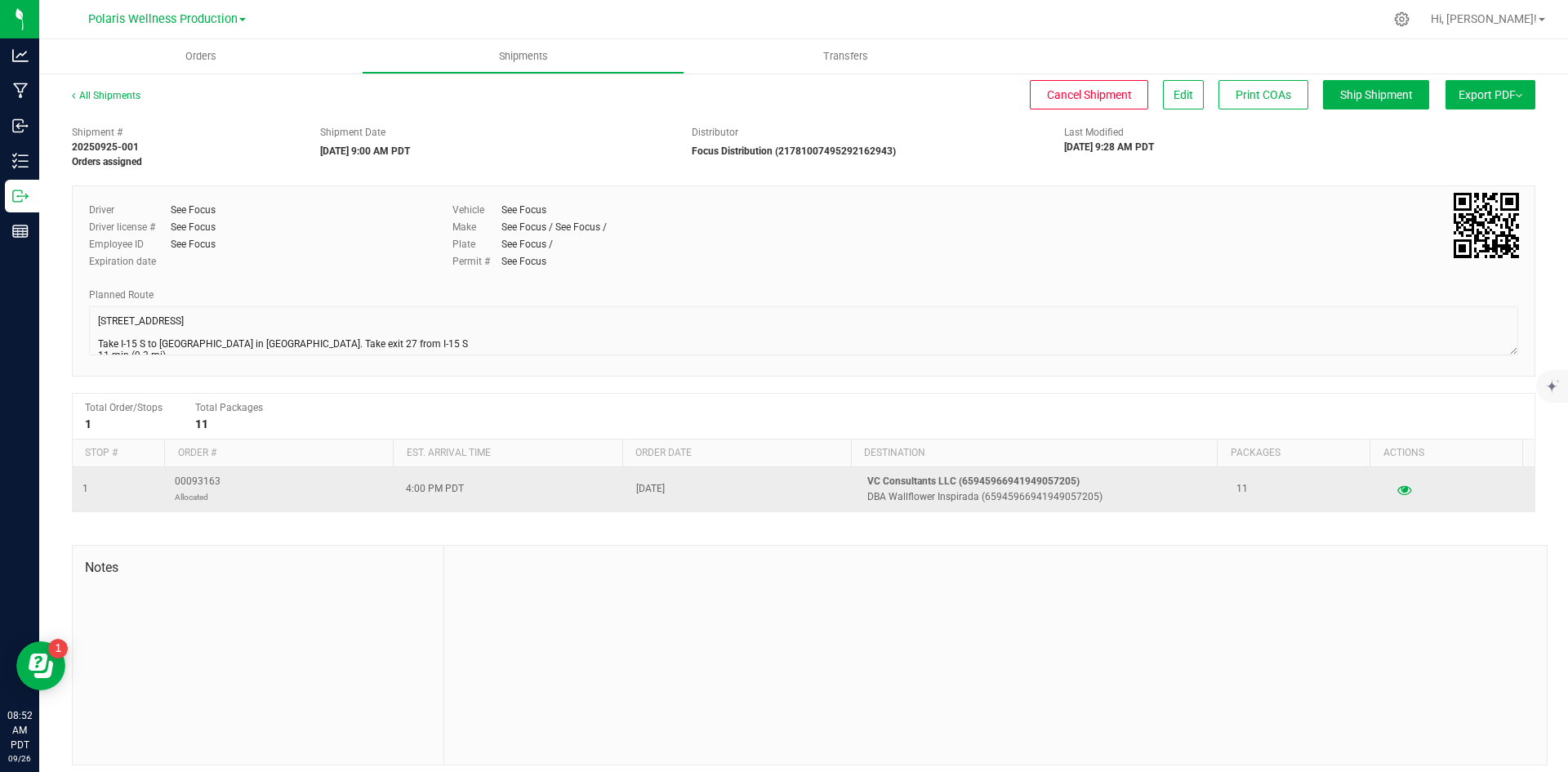
click at [194, 481] on span "00093163 Allocated" at bounding box center [197, 489] width 46 height 31
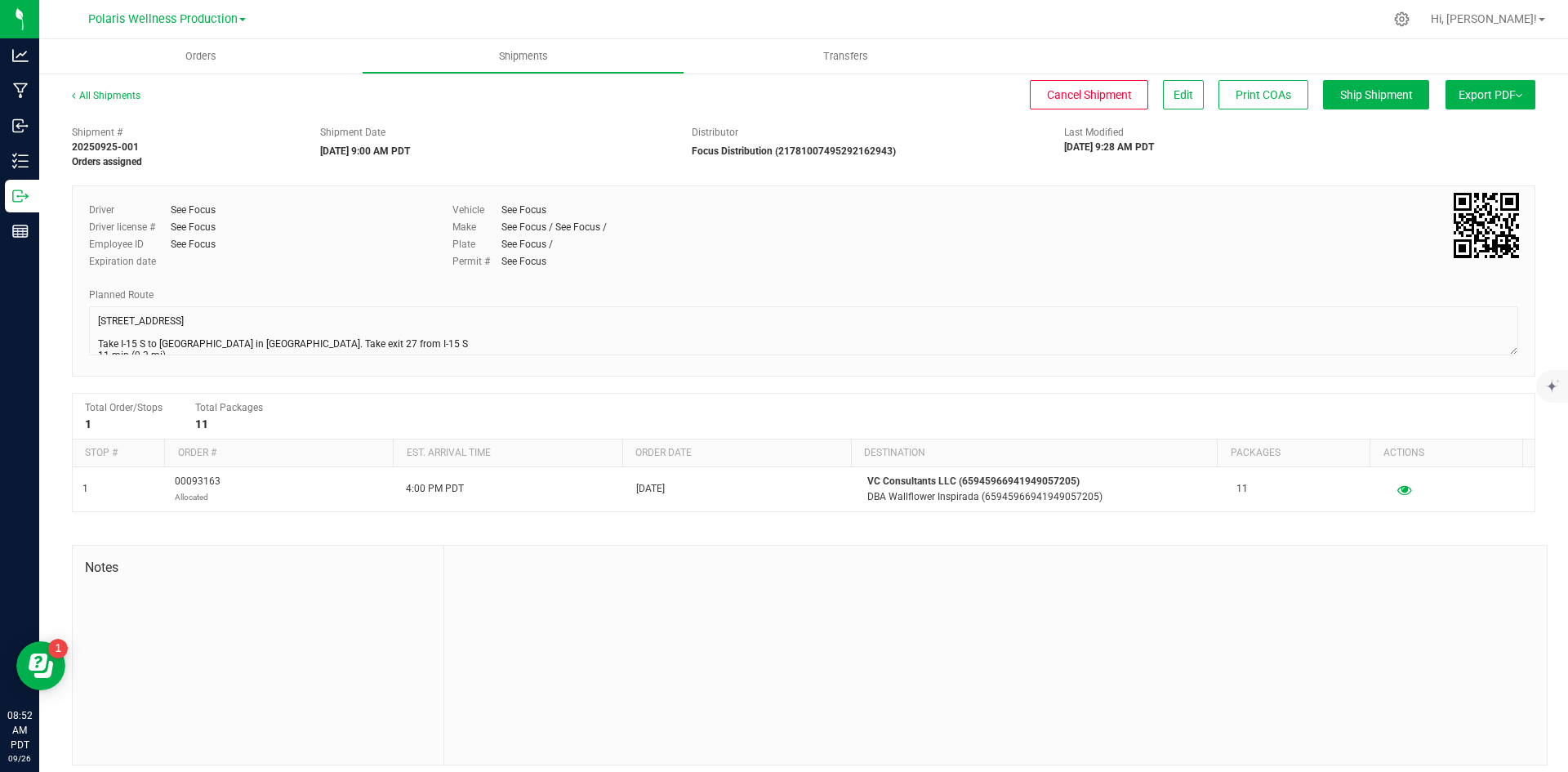
copy span "00093163"
drag, startPoint x: 870, startPoint y: 118, endPoint x: 637, endPoint y: 112, distance: 233.1
click at [869, 118] on div "Shipment # 20250925-001 Orders assigned Shipment Date [DATE] 9:00 AM PDT Distri…" at bounding box center [803, 143] width 1487 height 52
click at [970, 706] on div at bounding box center [995, 655] width 1102 height 219
